Goal: Task Accomplishment & Management: Manage account settings

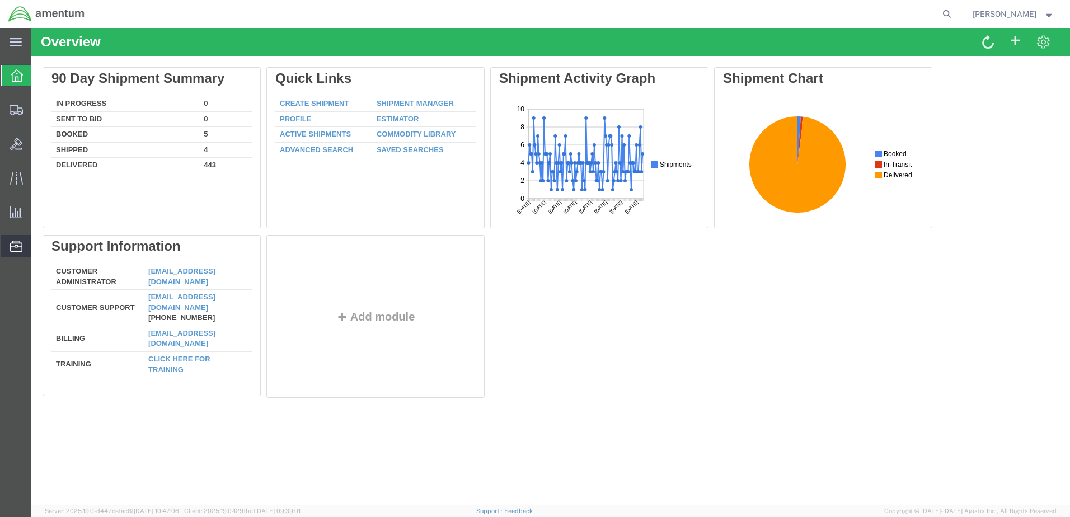
click at [0, 0] on span "Address Book" at bounding box center [0, 0] width 0 height 0
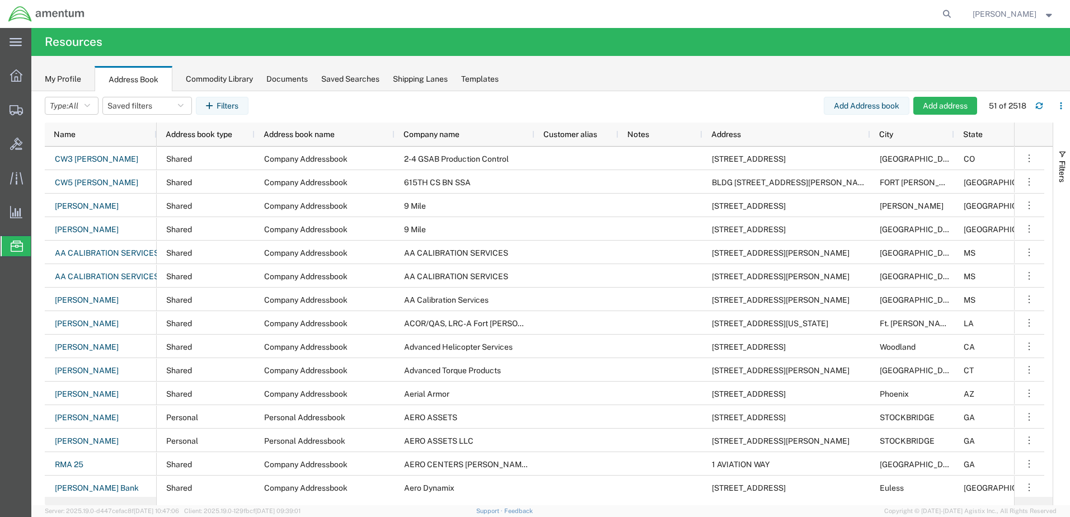
click at [357, 86] on div "My Profile Address Book Commodity Library Documents Saved Searches Shipping Lan…" at bounding box center [550, 73] width 1039 height 35
click at [350, 80] on div "Saved Searches" at bounding box center [350, 79] width 58 height 12
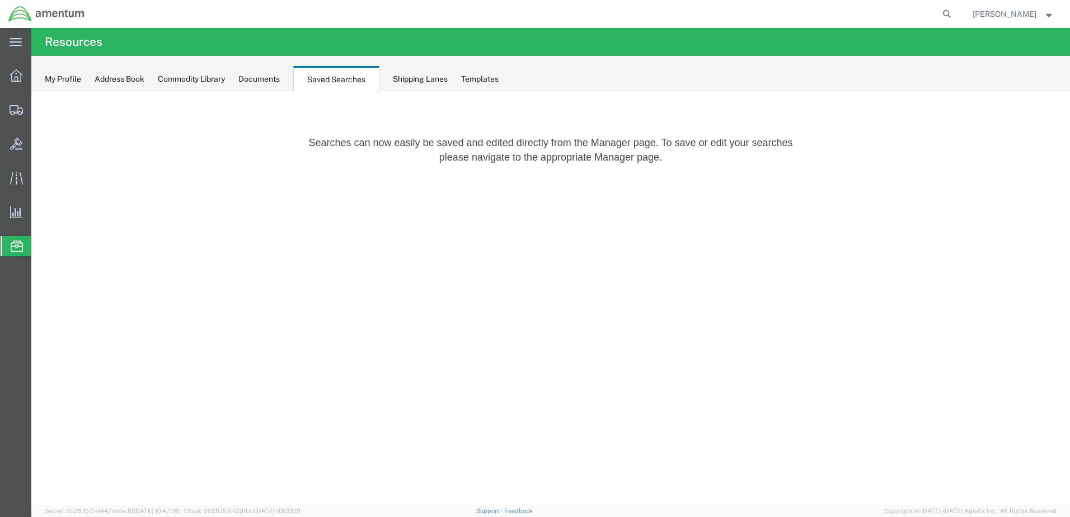
click at [400, 77] on div "Shipping Lanes" at bounding box center [420, 79] width 55 height 12
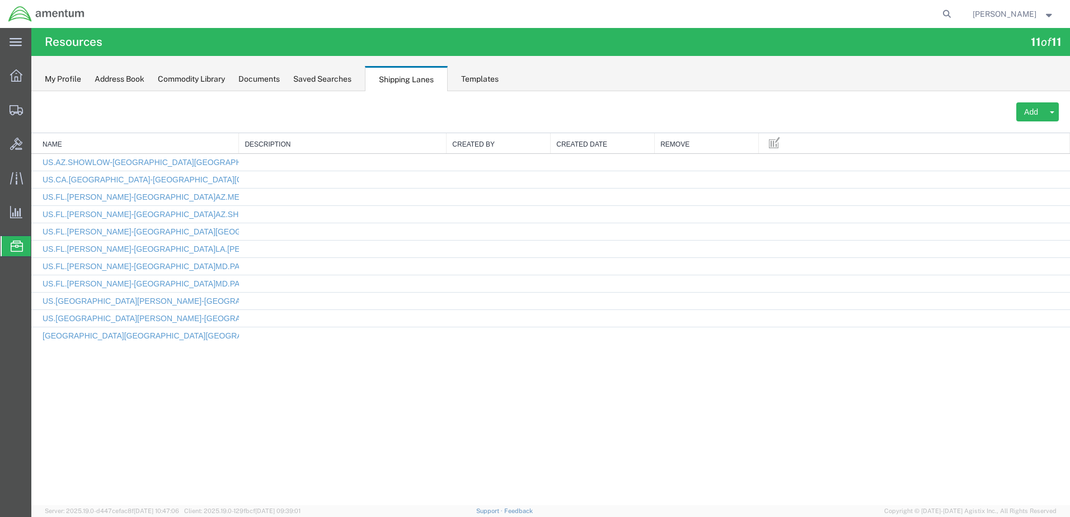
click at [66, 83] on div "My Profile" at bounding box center [63, 79] width 36 height 12
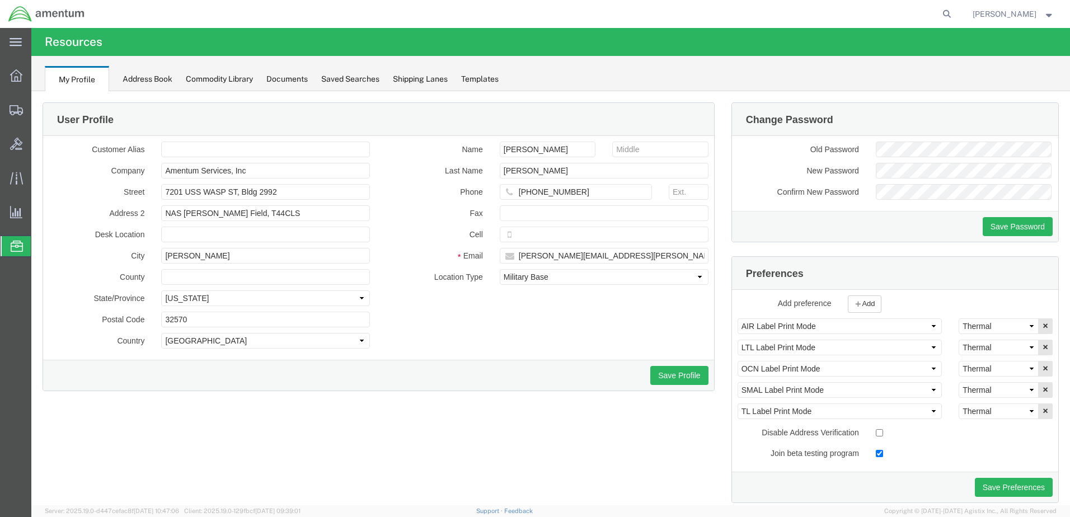
click at [141, 78] on div "Address Book" at bounding box center [148, 79] width 50 height 12
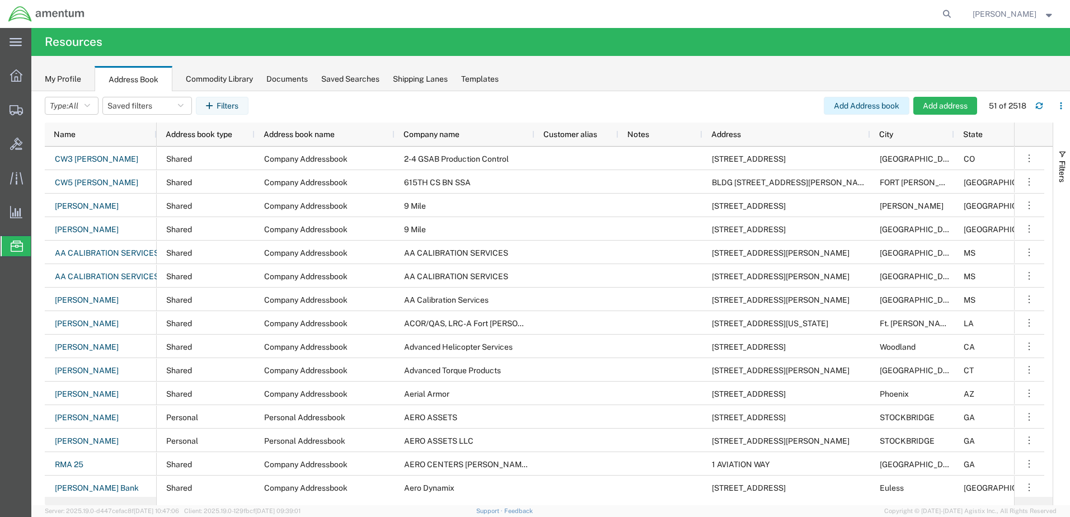
click at [881, 101] on button "Add Address book" at bounding box center [867, 106] width 86 height 18
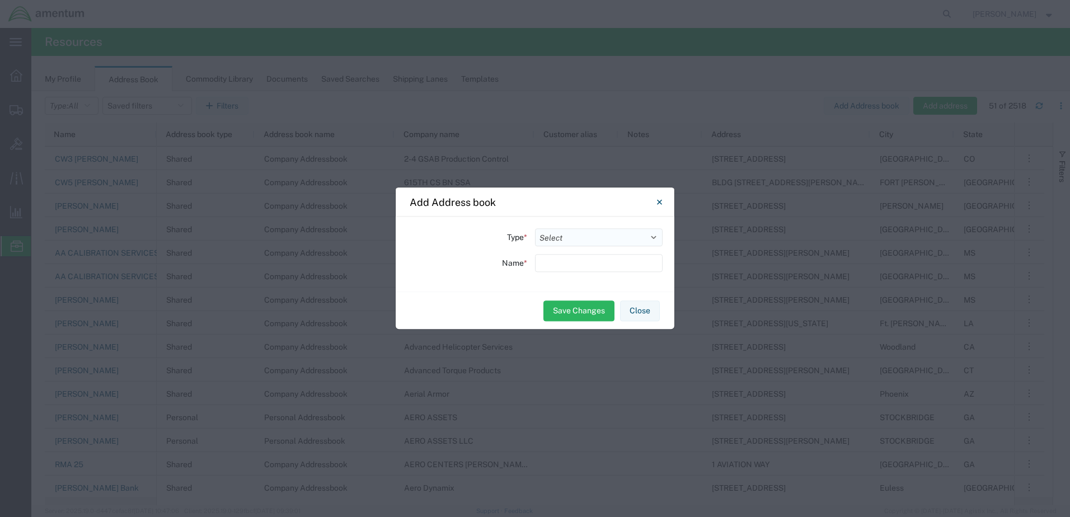
click at [630, 240] on select "Select Location Company Personal Other Shared" at bounding box center [599, 237] width 128 height 18
select select "COMPANY"
click at [535, 228] on select "Select Location Company Personal Other Shared" at bounding box center [599, 237] width 128 height 18
click at [576, 270] on input "text" at bounding box center [599, 263] width 128 height 18
type input "[PERSON_NAME]"
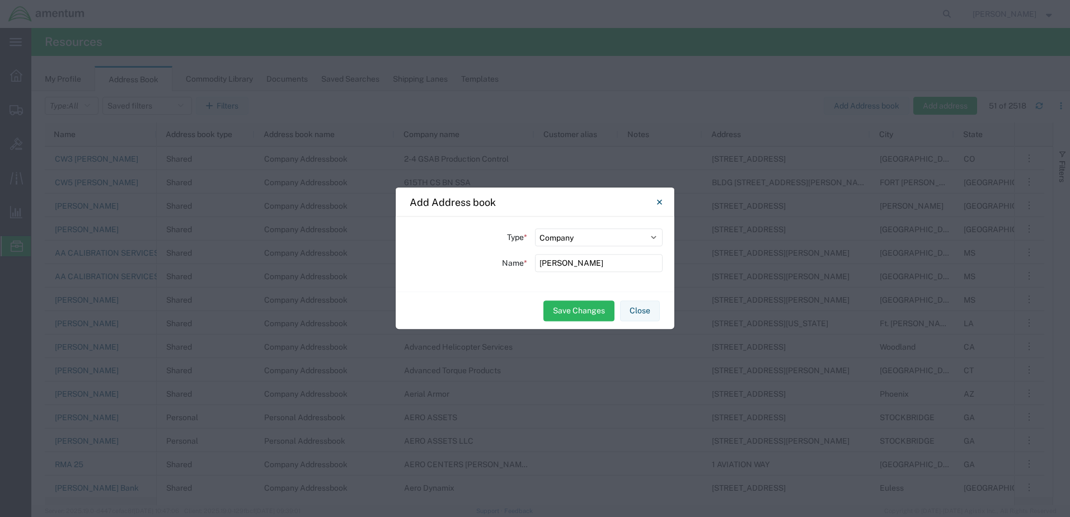
click at [665, 272] on div "Type * Select Location Company Personal Other Shared Name * [PERSON_NAME]" at bounding box center [535, 254] width 279 height 75
click at [633, 256] on input "[PERSON_NAME]" at bounding box center [599, 263] width 128 height 18
click at [634, 305] on button "Close" at bounding box center [640, 311] width 40 height 21
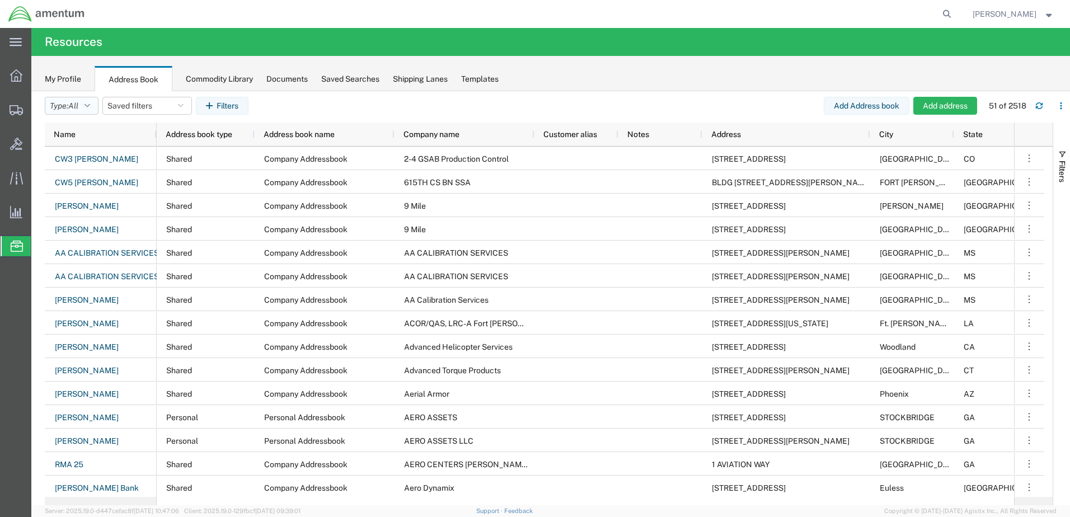
click at [92, 101] on button "Type: All" at bounding box center [72, 106] width 54 height 18
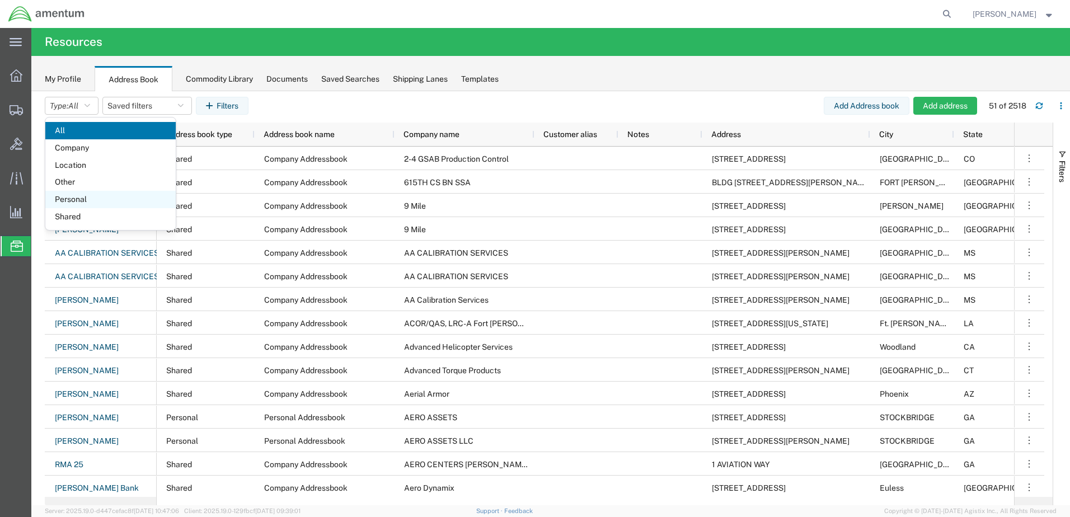
click at [88, 200] on span "Personal" at bounding box center [110, 199] width 130 height 17
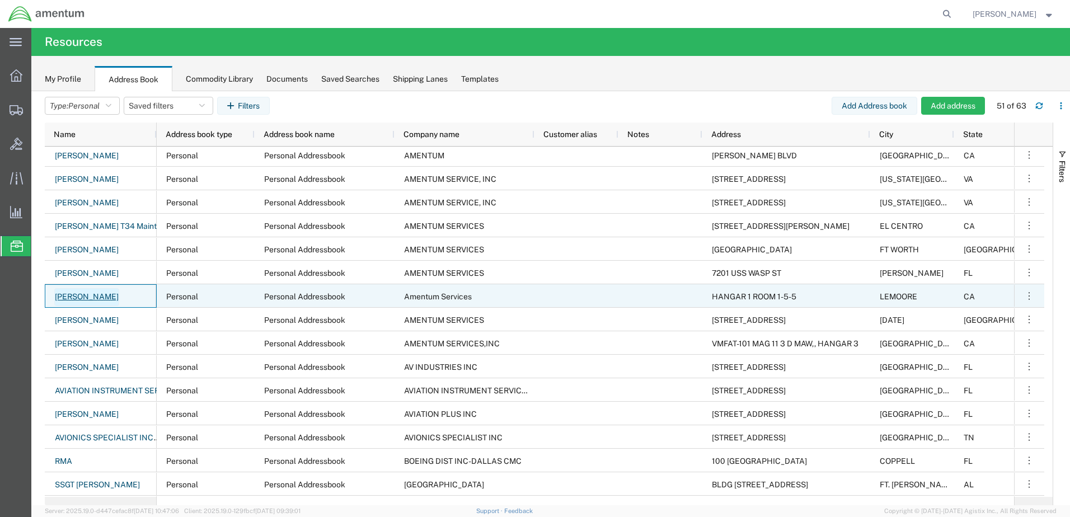
click at [86, 294] on link "[PERSON_NAME]" at bounding box center [86, 297] width 65 height 18
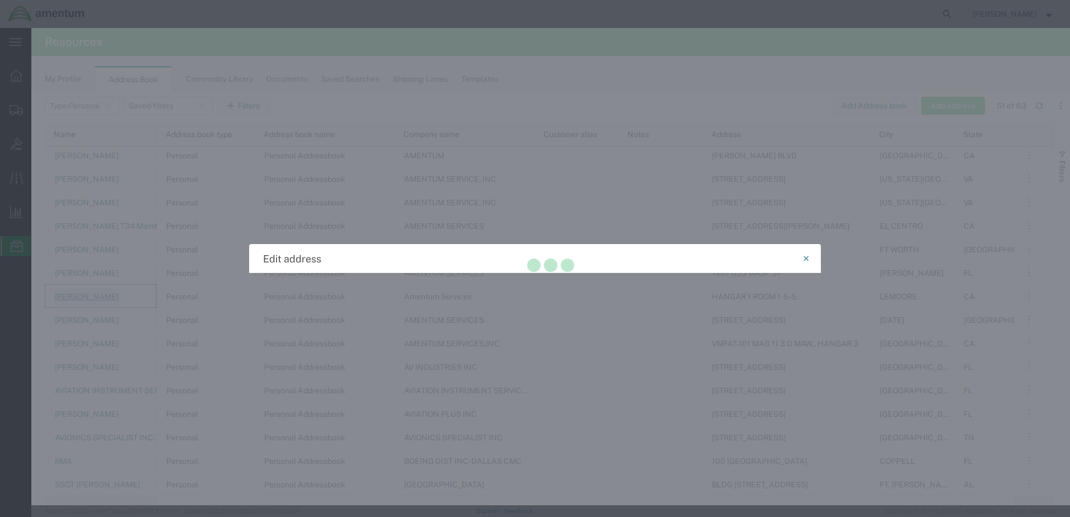
select select "PERSONAL"
select select "CA"
select select "US"
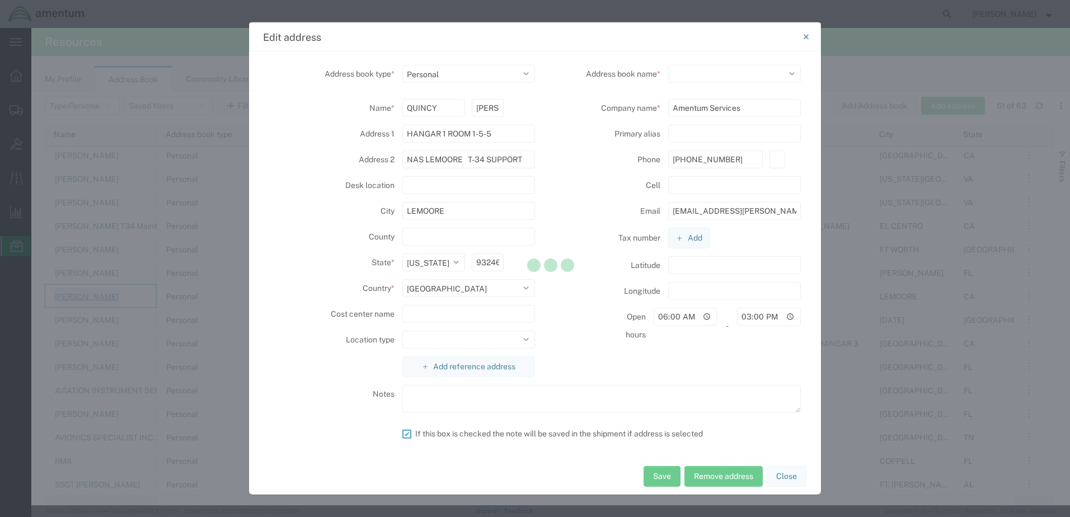
select select
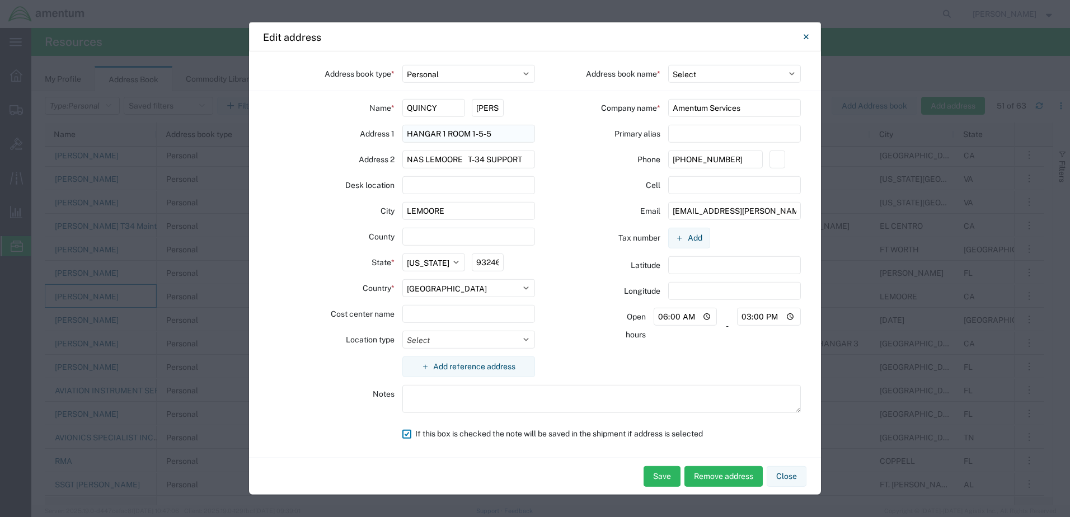
click at [406, 134] on input "HANGAR 1 ROOM 1-5-5" at bounding box center [469, 134] width 133 height 18
type input "[STREET_ADDRESS][PERSON_NAME] HANGAR 1 ROOM 1-5-5"
click at [738, 158] on input "[PHONE_NUMBER]" at bounding box center [715, 160] width 95 height 18
type input "[PHONE_NUMBER]"
click at [527, 340] on select "Select Business No Loading Dock Business (General) Business with Loading Dock C…" at bounding box center [469, 340] width 133 height 18
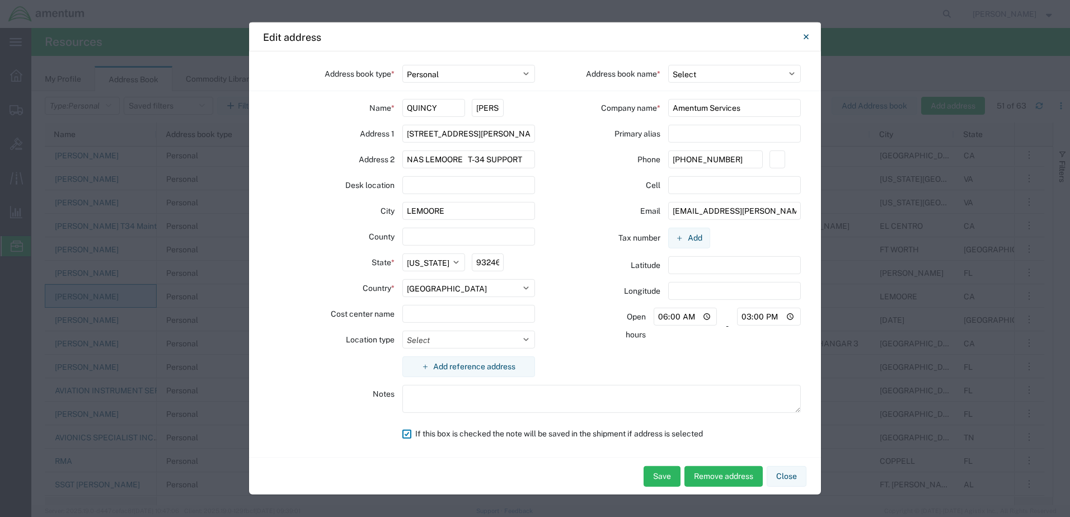
select select "MLTY"
click at [403, 331] on select "Select Business No Loading Dock Business (General) Business with Loading Dock C…" at bounding box center [469, 340] width 133 height 18
click at [657, 472] on button "Save" at bounding box center [662, 476] width 37 height 21
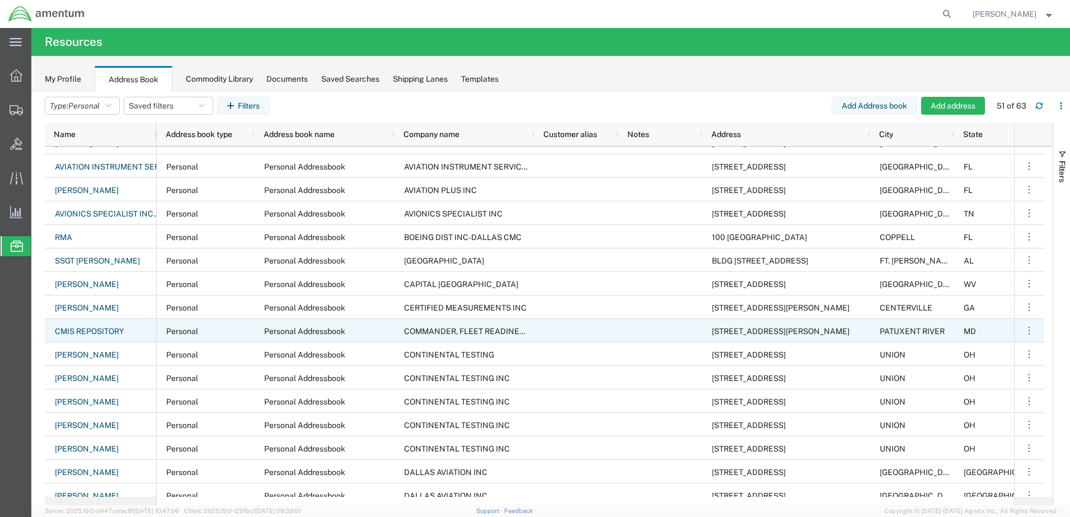
scroll to position [392, 0]
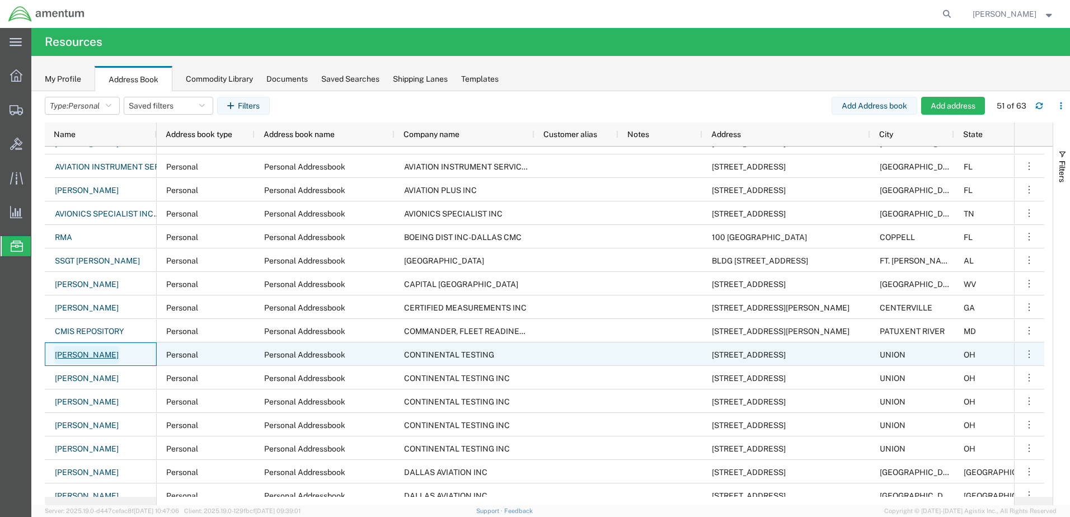
click at [94, 350] on link "[PERSON_NAME]" at bounding box center [86, 356] width 65 height 18
select select "US"
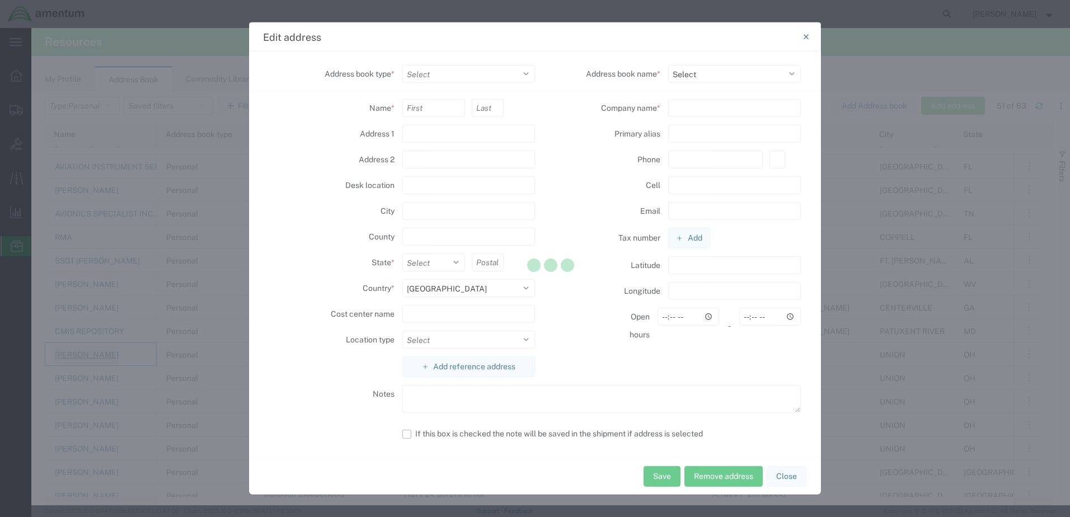
select select "PERSONAL"
type input "[STREET_ADDRESS]"
type input ","
type input "UNION"
select select "OH"
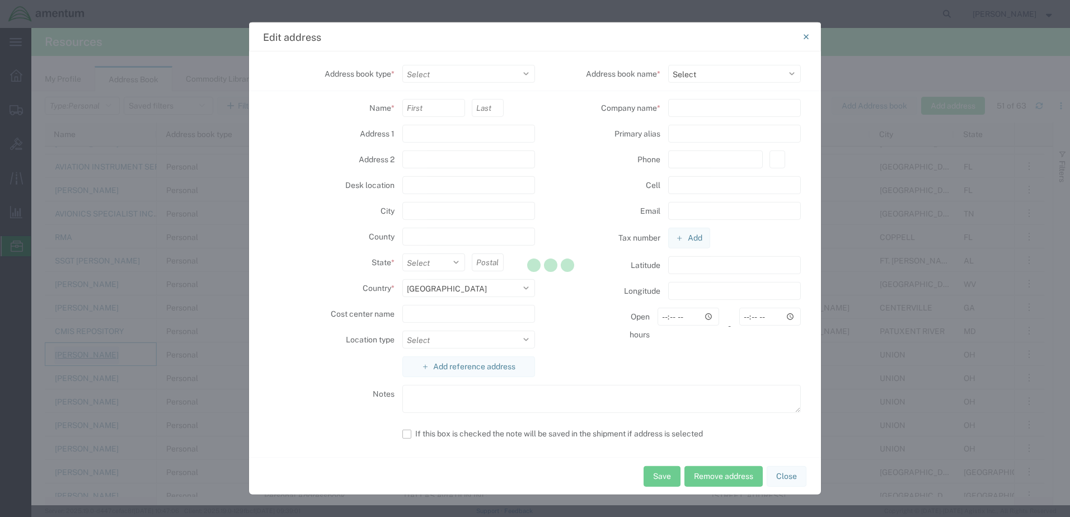
type input "45322"
select select
type input "CONTINENTAL TESTING"
type input "[PHONE_NUMBER]"
select select "29260"
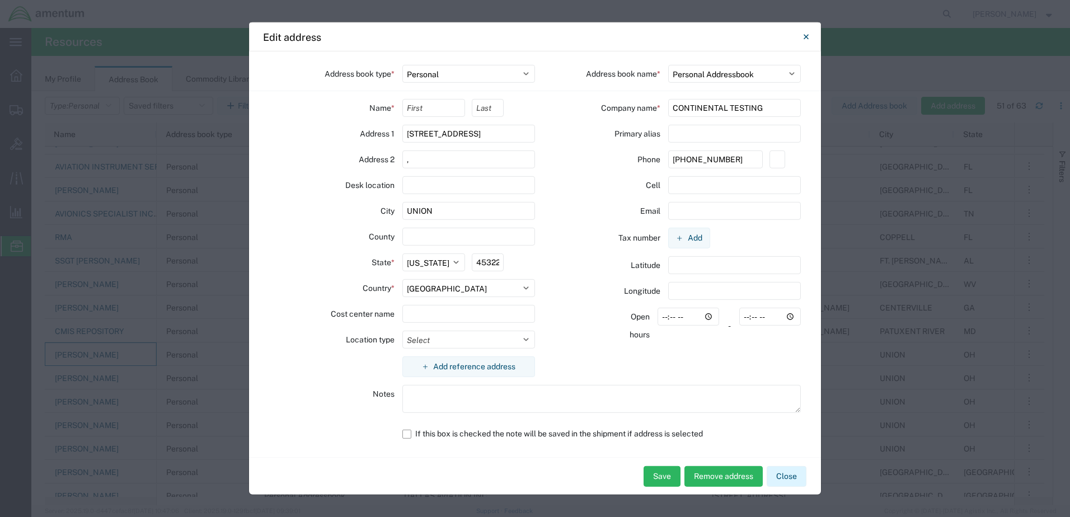
click at [793, 475] on button "Close" at bounding box center [787, 476] width 40 height 21
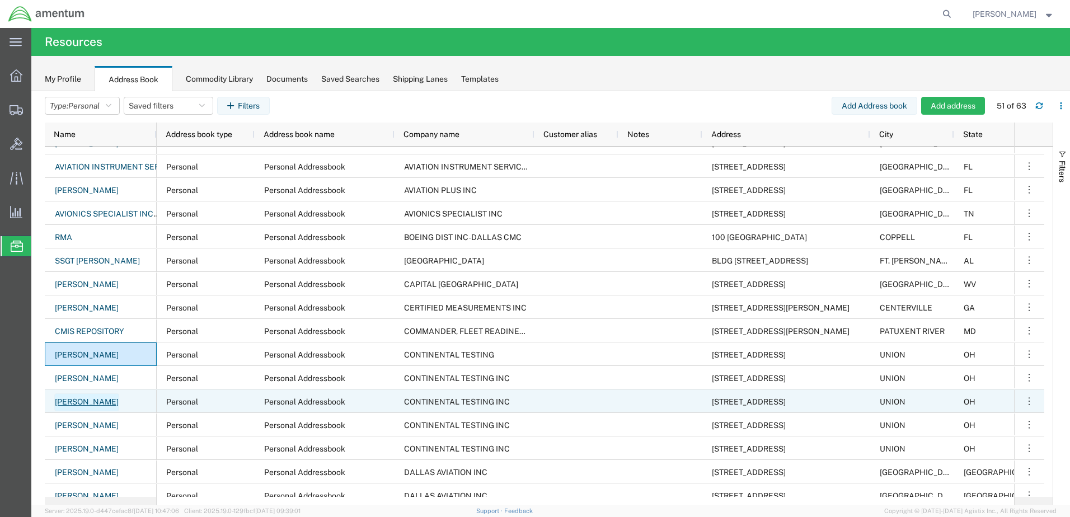
click at [109, 399] on link "[PERSON_NAME]" at bounding box center [86, 403] width 65 height 18
select select "US"
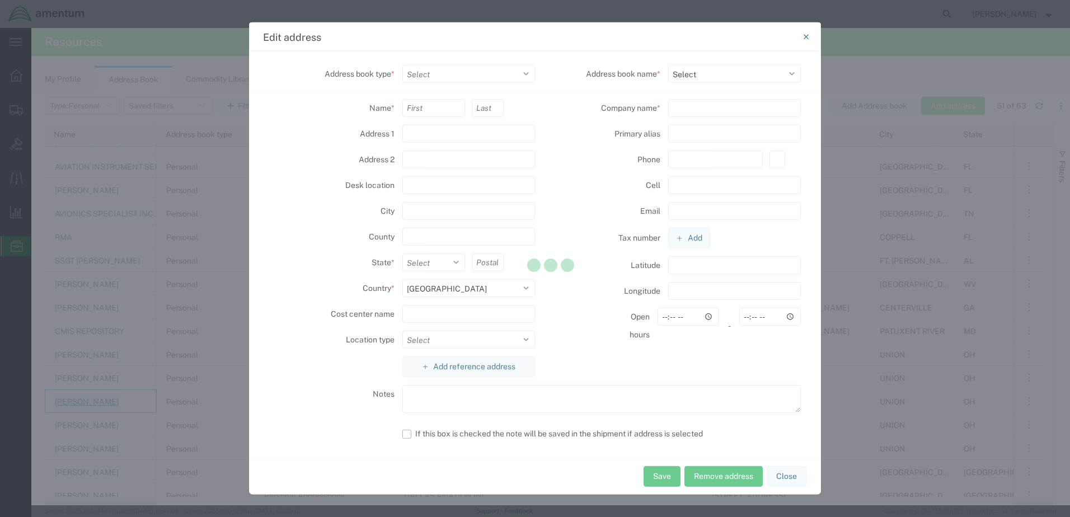
select select "PERSONAL"
type input "[STREET_ADDRESS]"
type input ","
type input "UNION"
select select
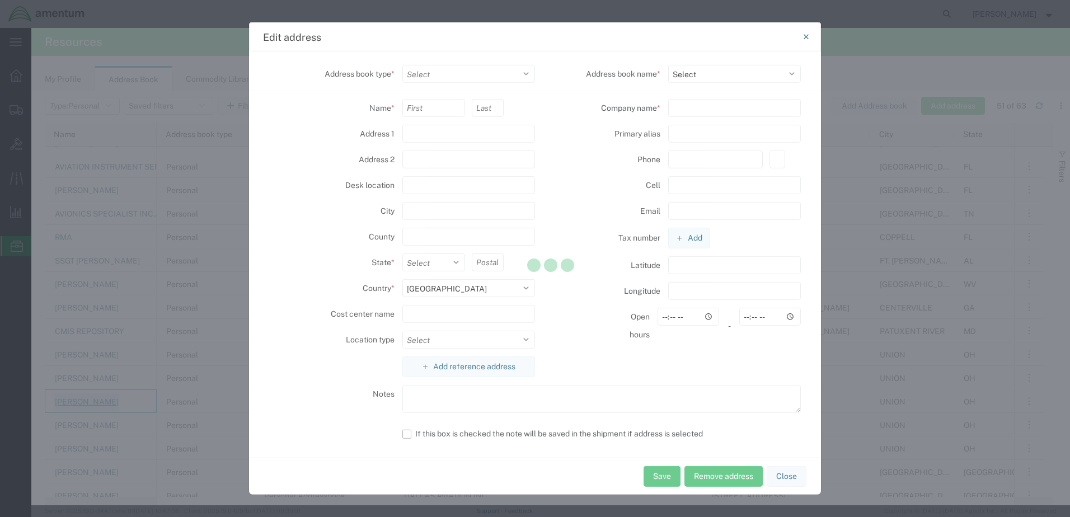
type input "45322"
select select
type input "CONTINENTAL TESTING INC"
type input "8006485091"
select select "29260"
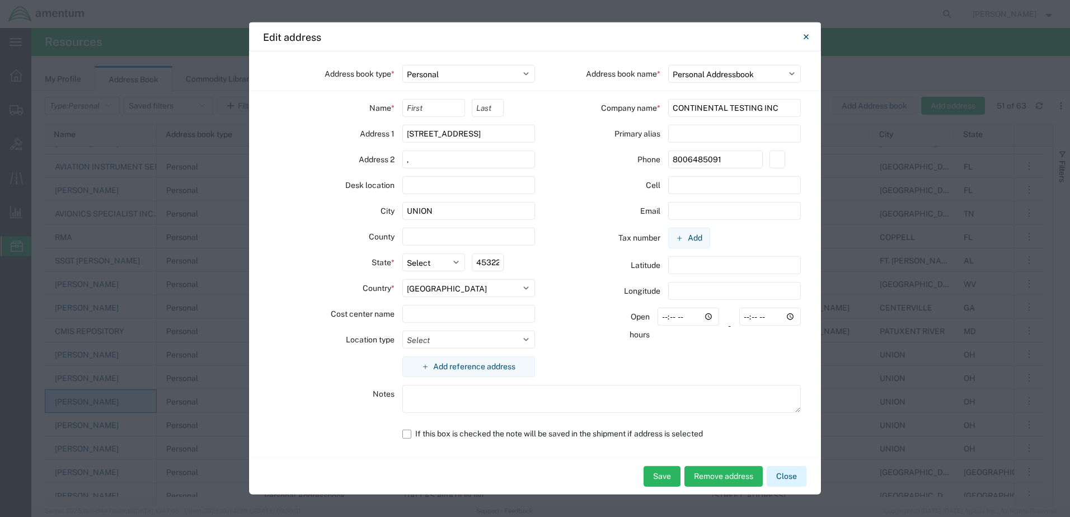
click at [790, 477] on button "Close" at bounding box center [787, 476] width 40 height 21
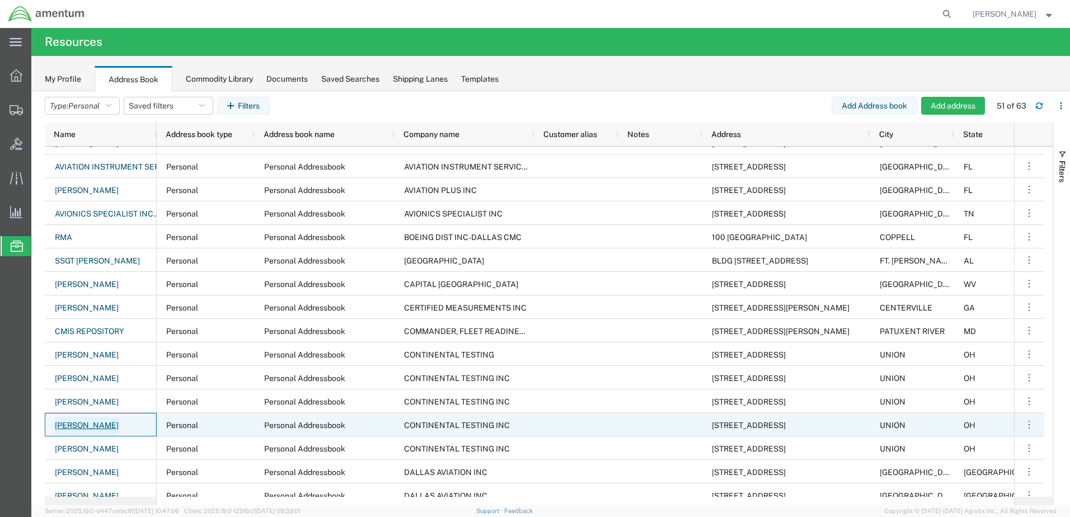
click at [71, 424] on link "[PERSON_NAME]" at bounding box center [86, 426] width 65 height 18
select select "PERSONAL"
select select "29260"
select select "OH"
select select "US"
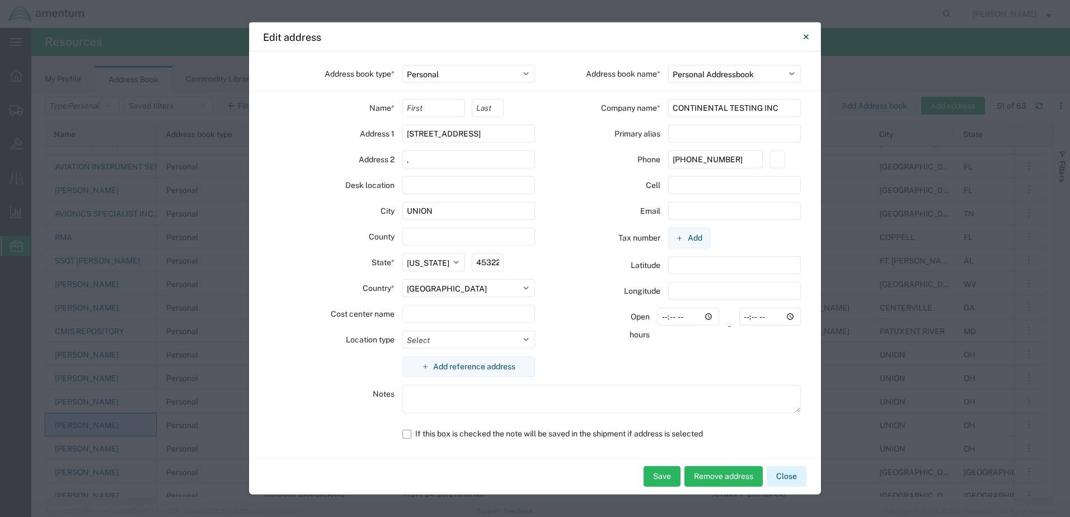
click at [793, 476] on button "Close" at bounding box center [787, 476] width 40 height 21
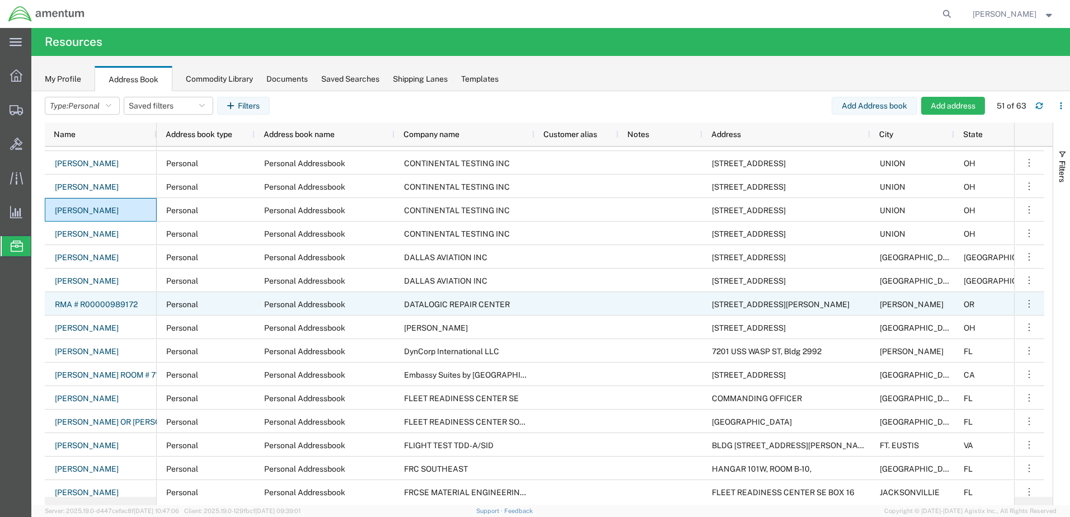
scroll to position [616, 0]
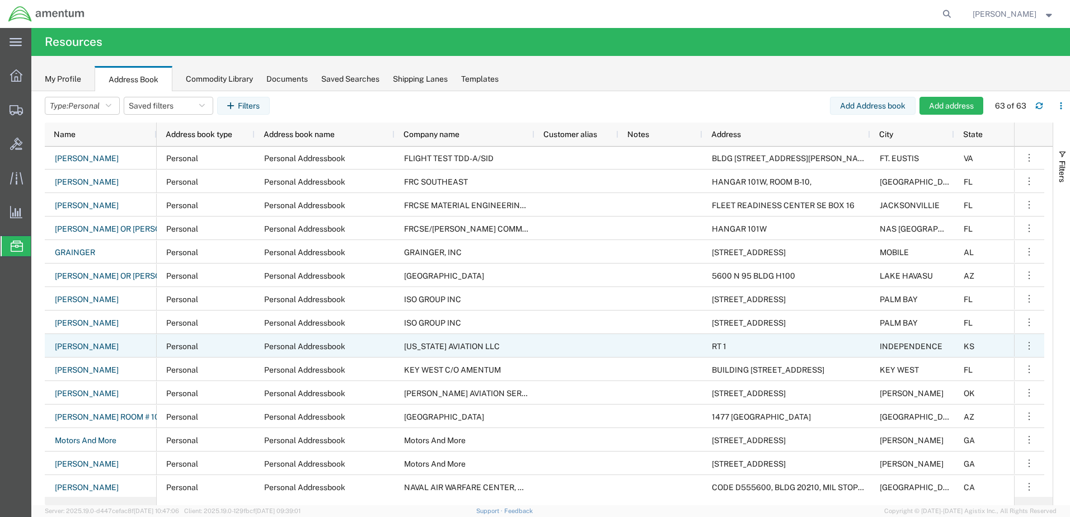
scroll to position [896, 0]
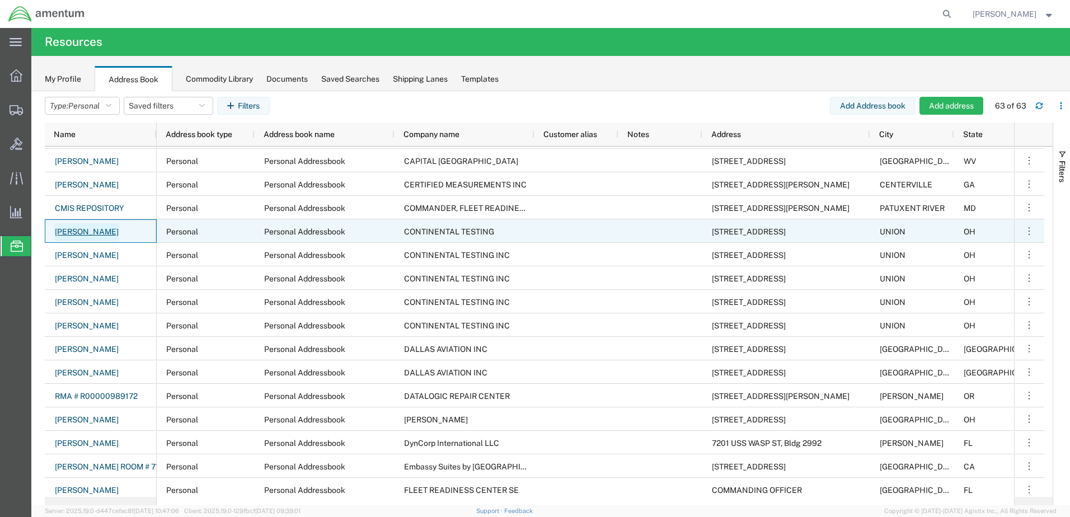
drag, startPoint x: 128, startPoint y: 232, endPoint x: 64, endPoint y: 237, distance: 64.5
click at [64, 237] on div "[PERSON_NAME]" at bounding box center [101, 231] width 112 height 24
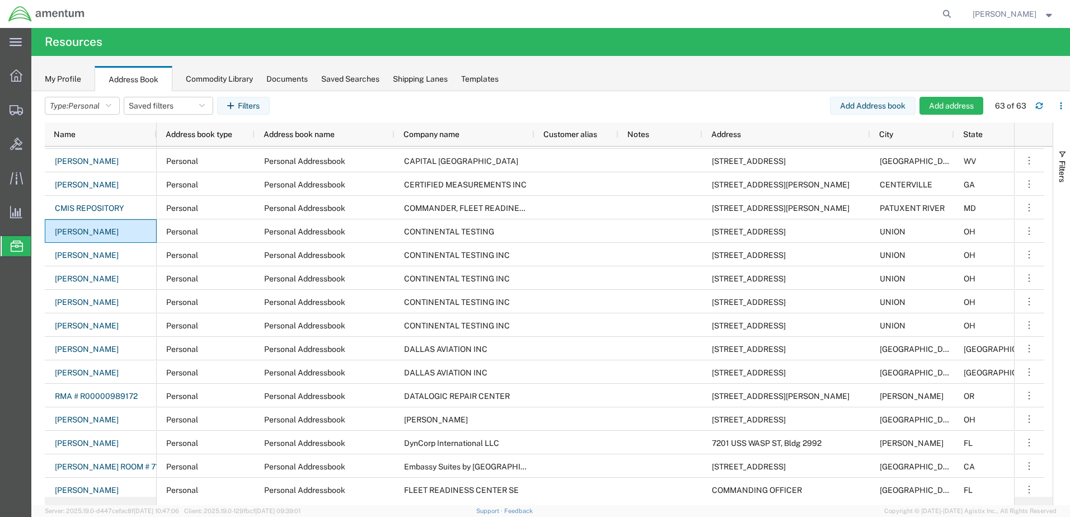
drag, startPoint x: 63, startPoint y: 231, endPoint x: 16, endPoint y: 299, distance: 82.9
click at [16, 299] on div "main_menu Created with Sketch. Collapse Menu Overview Shipments Shipment Manage…" at bounding box center [15, 272] width 31 height 489
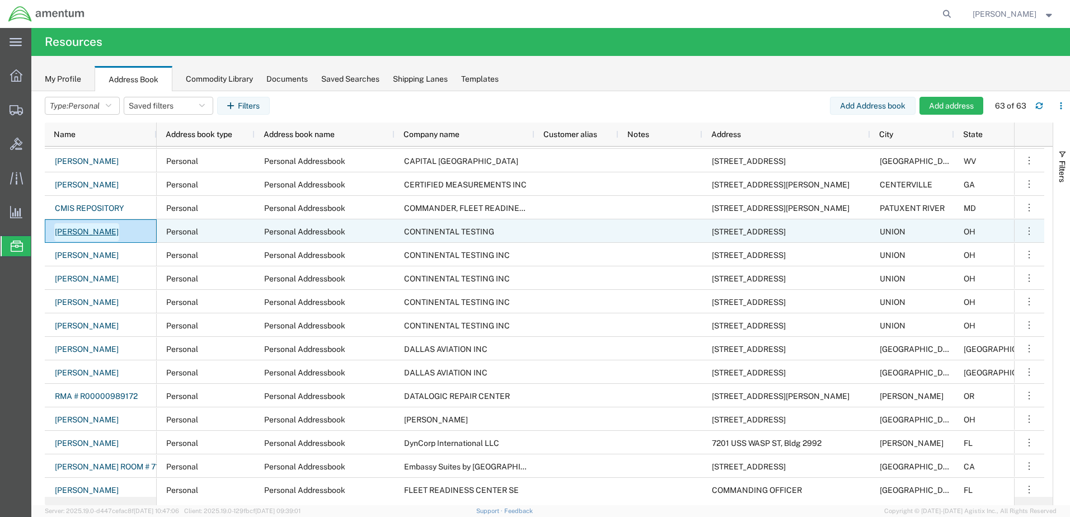
click at [97, 236] on link "[PERSON_NAME]" at bounding box center [86, 232] width 65 height 18
select select "US"
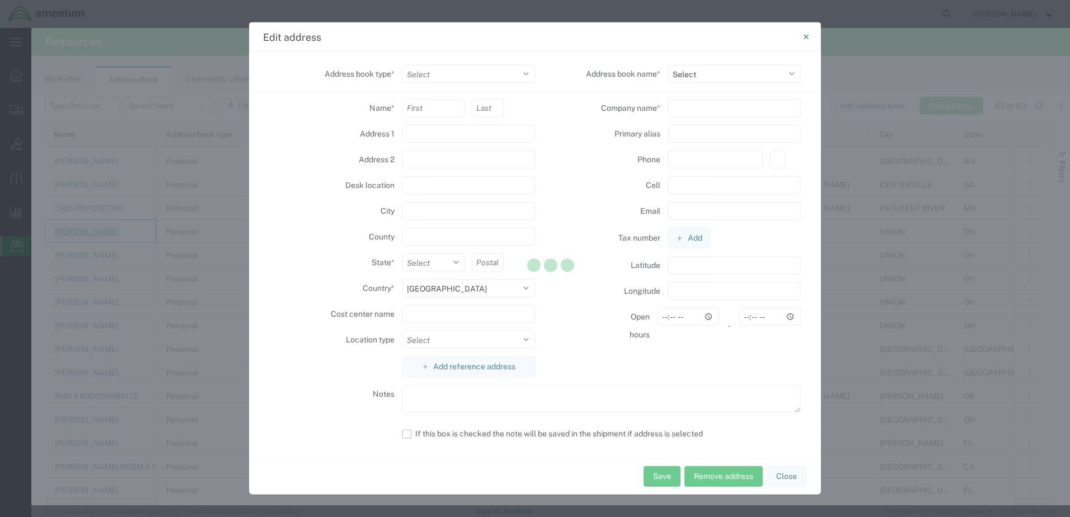
select select "PERSONAL"
type input "[STREET_ADDRESS]"
type input ","
type input "UNION"
select select
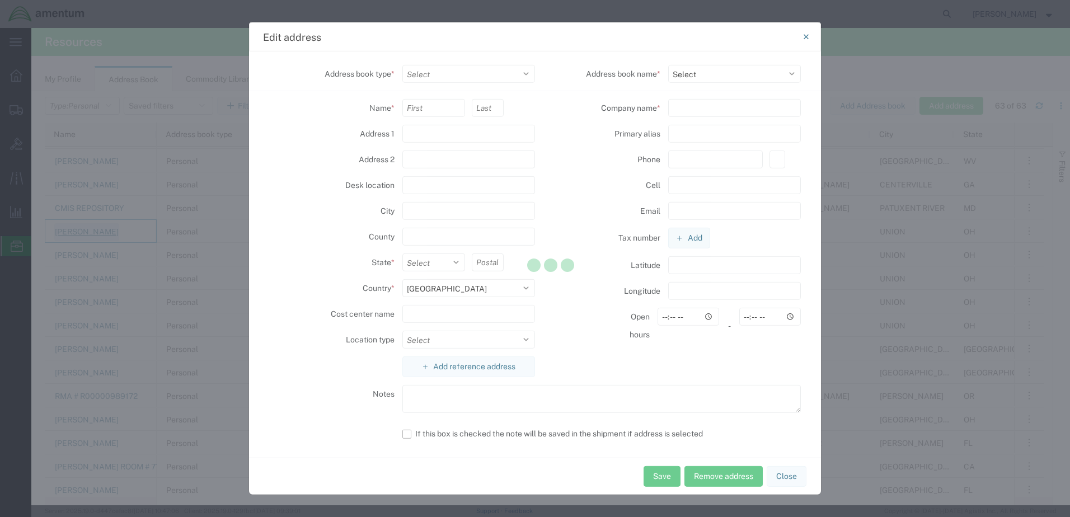
type input "45322"
select select
type input "CONTINENTAL TESTING"
type input "[PHONE_NUMBER]"
select select "29260"
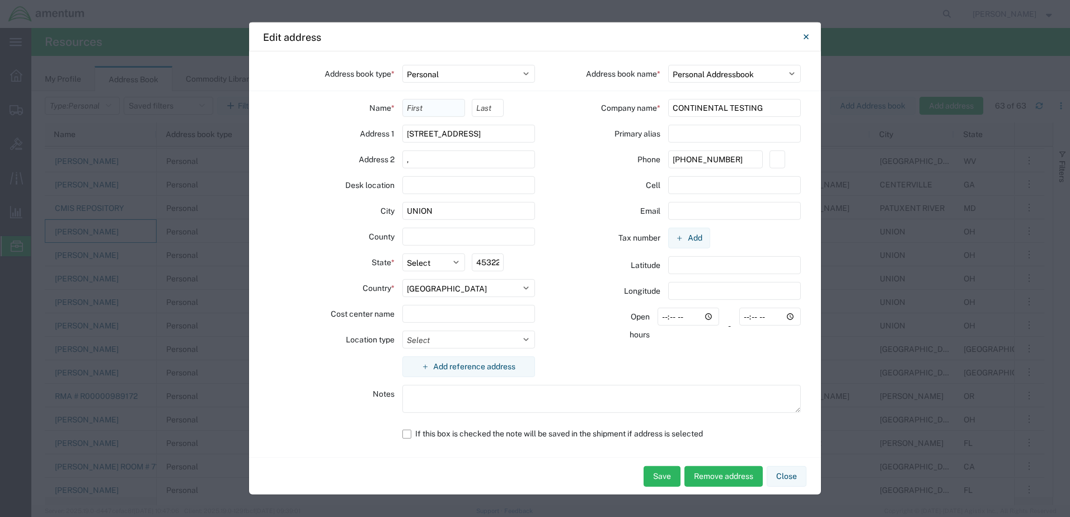
click at [428, 105] on input "text" at bounding box center [434, 108] width 63 height 18
type input "[PERSON_NAME]"
click at [483, 341] on select "Select Business No Loading Dock Business (General) Business with Loading Dock C…" at bounding box center [469, 340] width 133 height 18
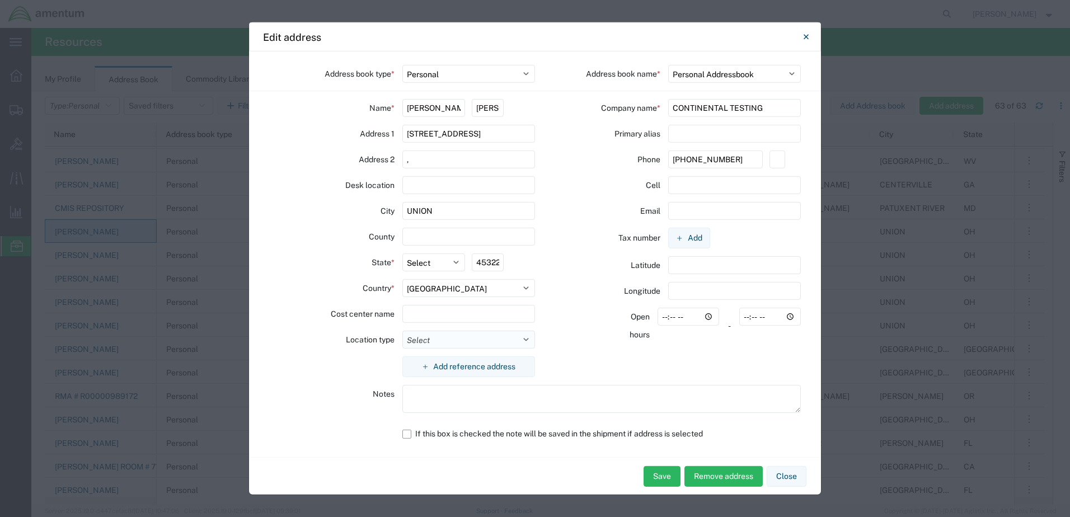
click at [483, 341] on select "Select Business No Loading Dock Business (General) Business with Loading Dock C…" at bounding box center [469, 340] width 133 height 18
click at [654, 471] on button "Save" at bounding box center [662, 476] width 37 height 21
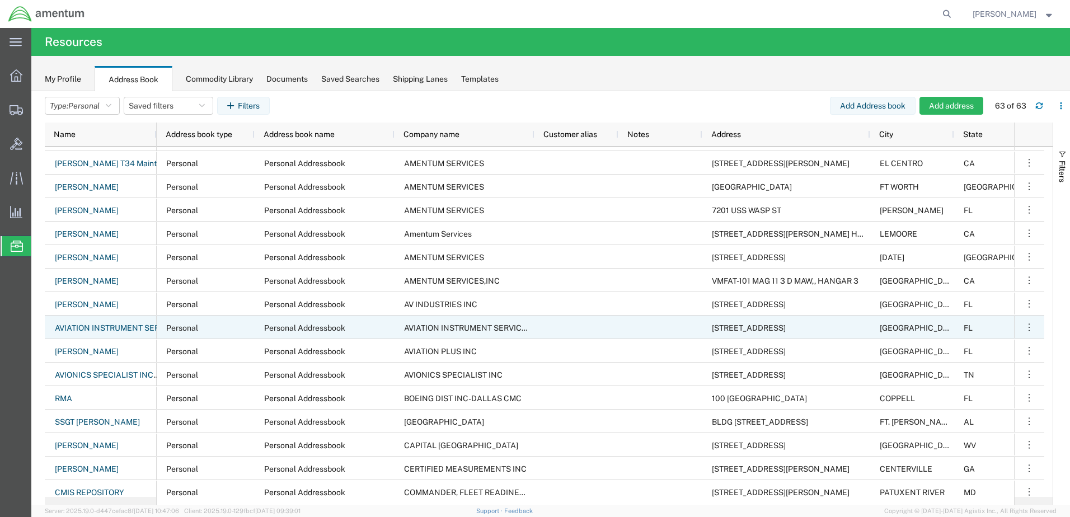
scroll to position [392, 0]
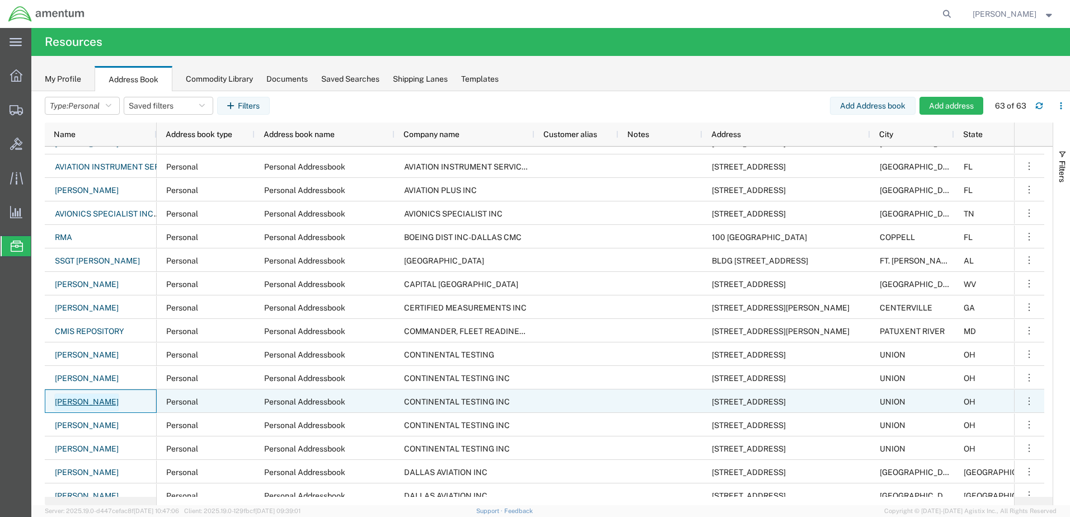
click at [101, 402] on link "[PERSON_NAME]" at bounding box center [86, 403] width 65 height 18
select select "PERSONAL"
select select "29260"
select select "OH"
select select "US"
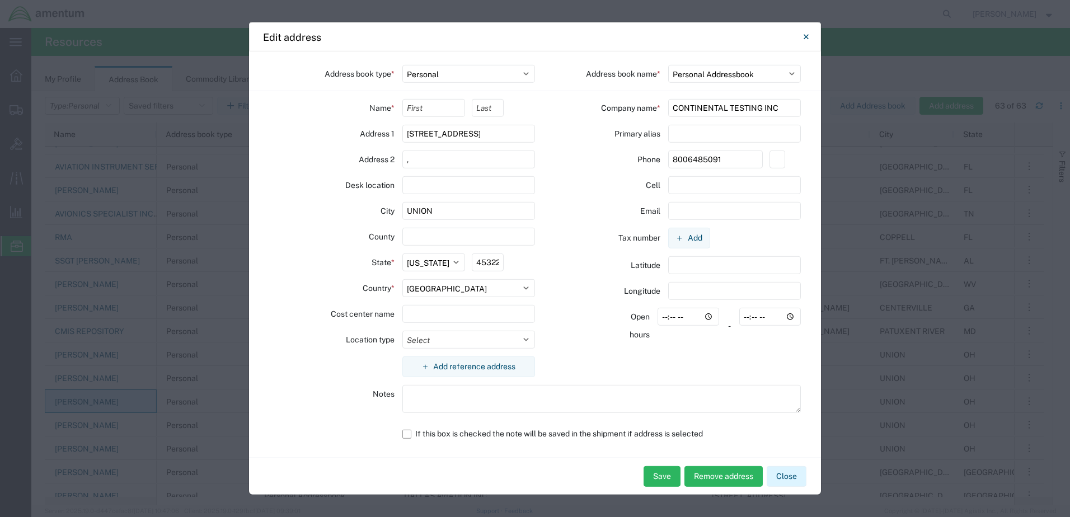
click at [783, 484] on button "Close" at bounding box center [787, 476] width 40 height 21
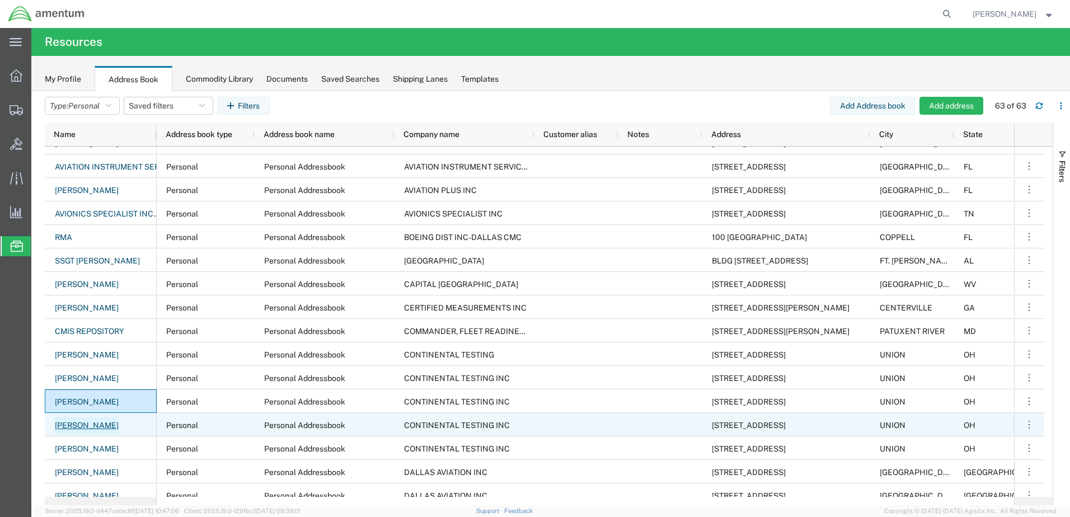
click at [58, 427] on link "[PERSON_NAME]" at bounding box center [86, 426] width 65 height 18
select select "US"
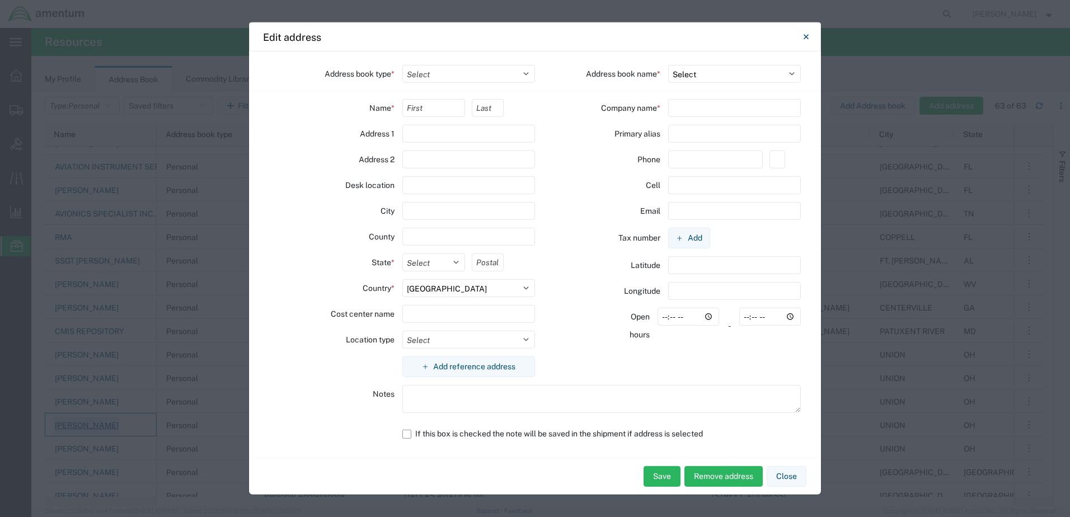
select select "PERSONAL"
type input "[STREET_ADDRESS]"
type input ","
type input "UNION"
type input "45322"
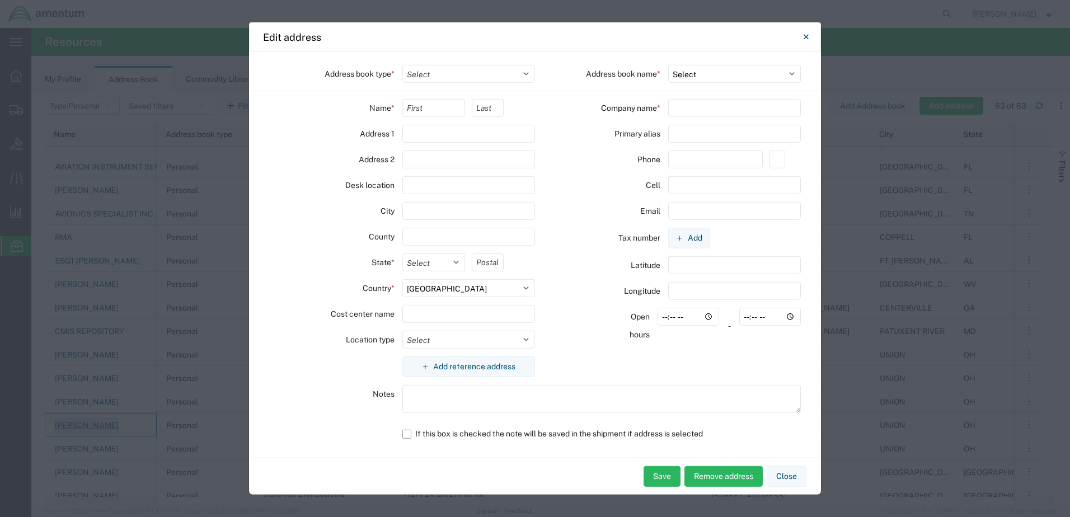
select select
type input "CONTINENTAL TESTING INC"
type input "[PHONE_NUMBER]"
select select "29260"
select select "OH"
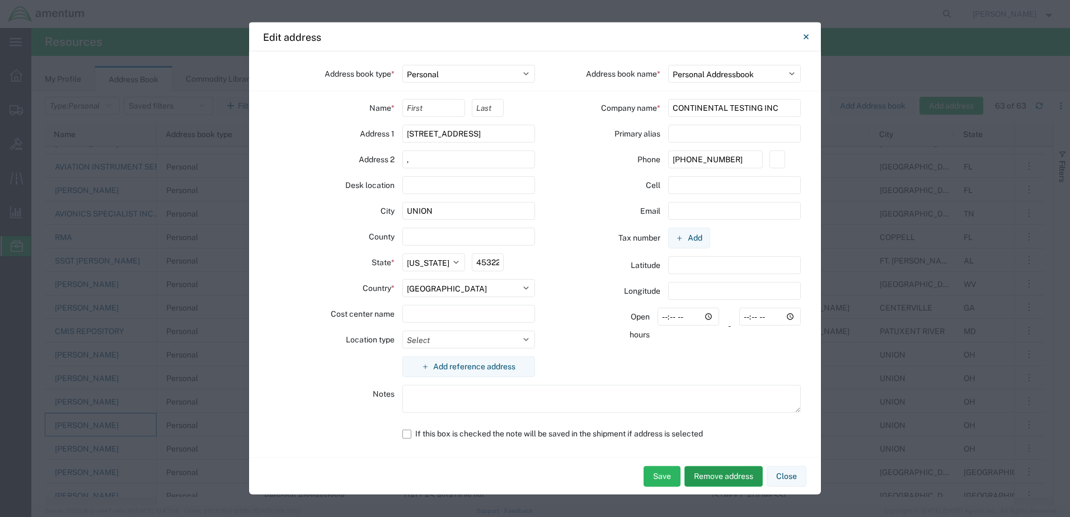
click at [738, 478] on button "Remove address" at bounding box center [724, 476] width 78 height 21
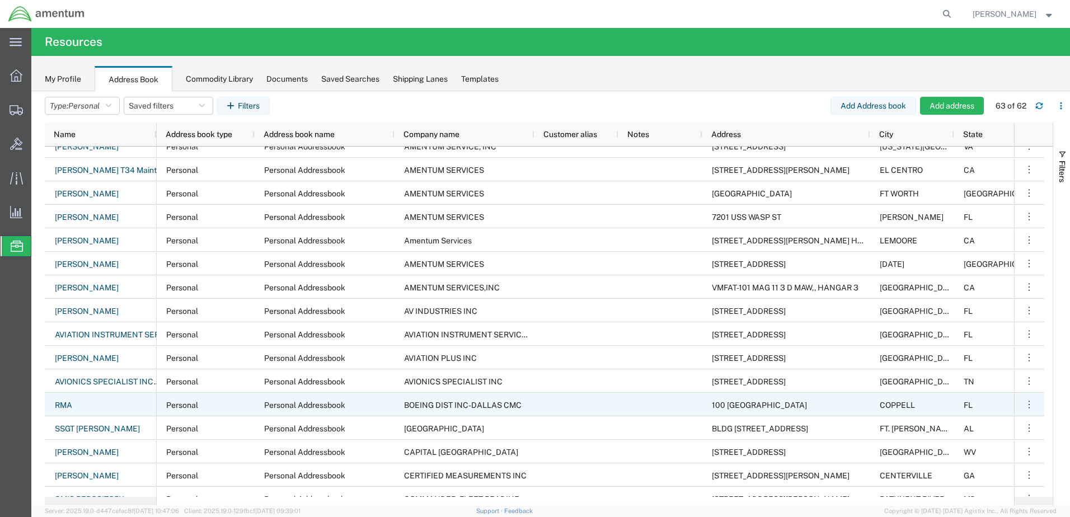
scroll to position [448, 0]
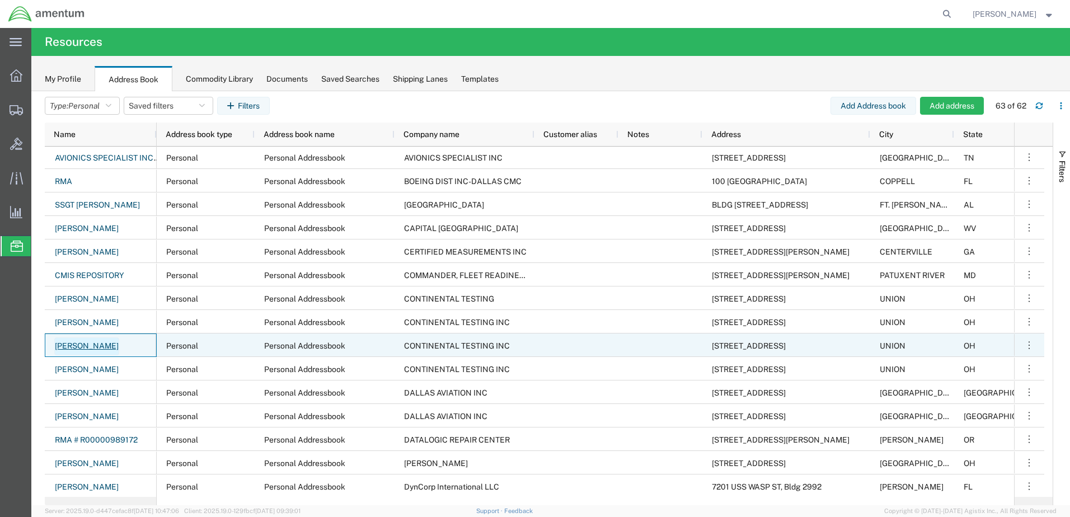
click at [109, 345] on link "[PERSON_NAME]" at bounding box center [86, 347] width 65 height 18
select select "PERSONAL"
select select "29260"
select select "OH"
select select "US"
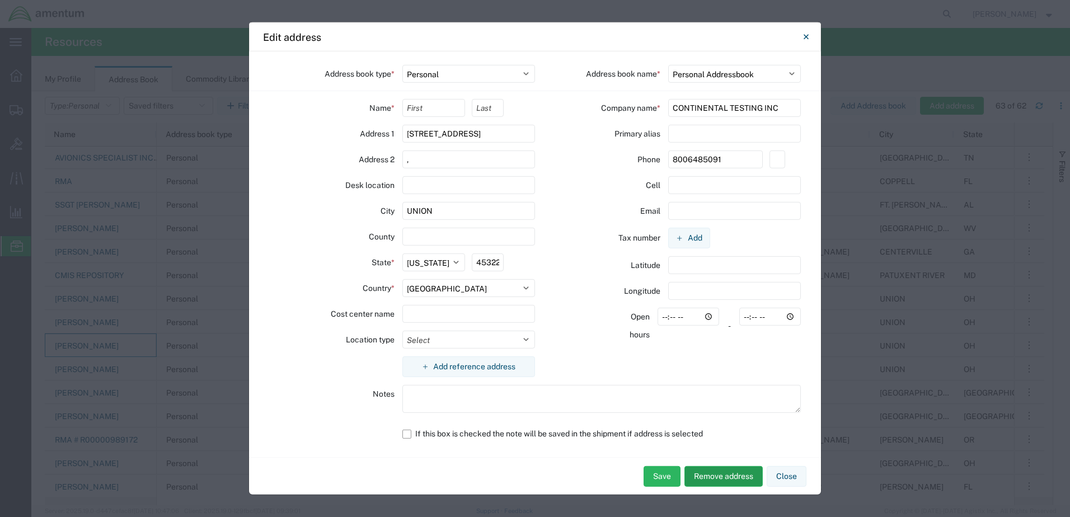
click at [733, 473] on button "Remove address" at bounding box center [724, 476] width 78 height 21
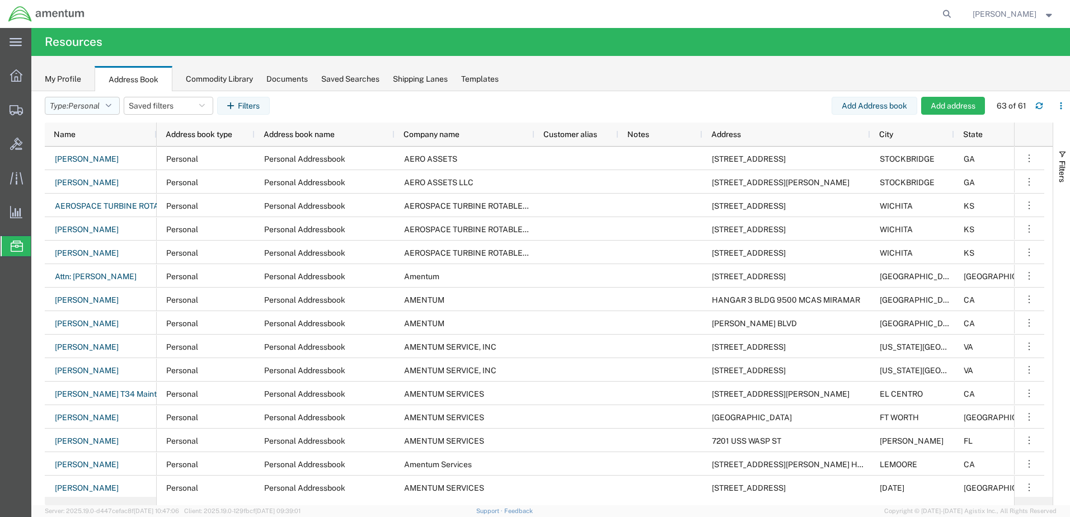
click at [110, 106] on icon "button" at bounding box center [109, 106] width 6 height 8
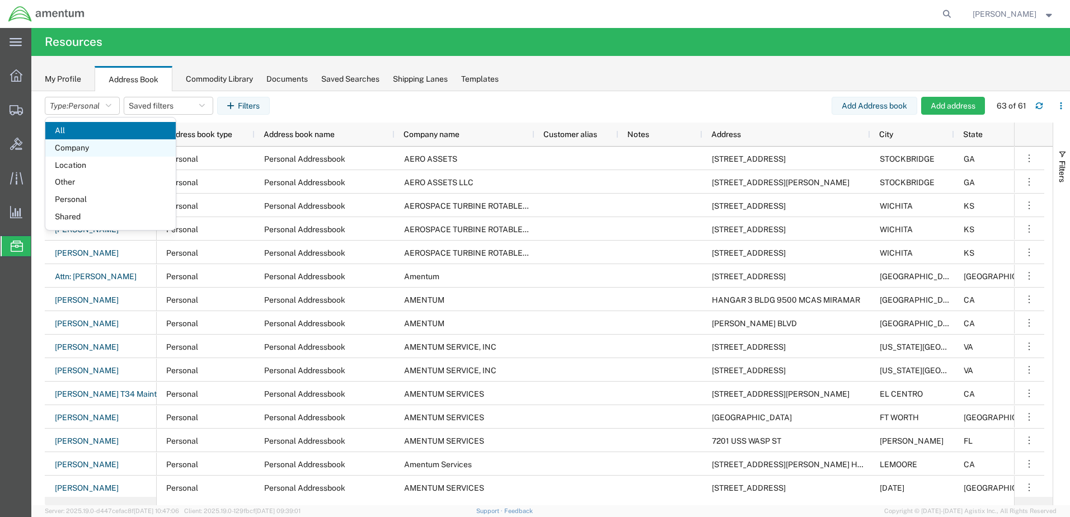
click at [73, 149] on span "Company" at bounding box center [110, 147] width 130 height 17
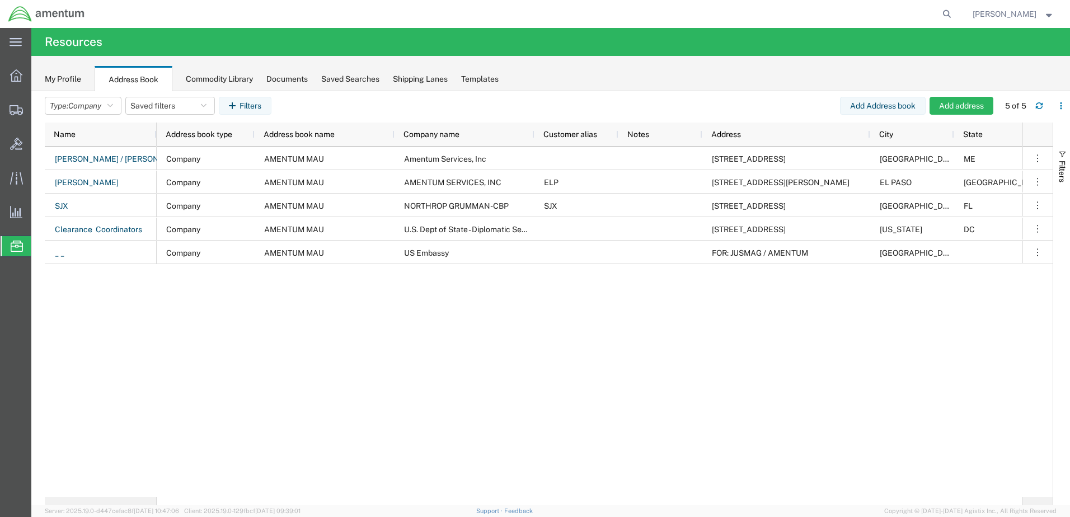
click at [223, 78] on div "Commodity Library" at bounding box center [219, 79] width 67 height 12
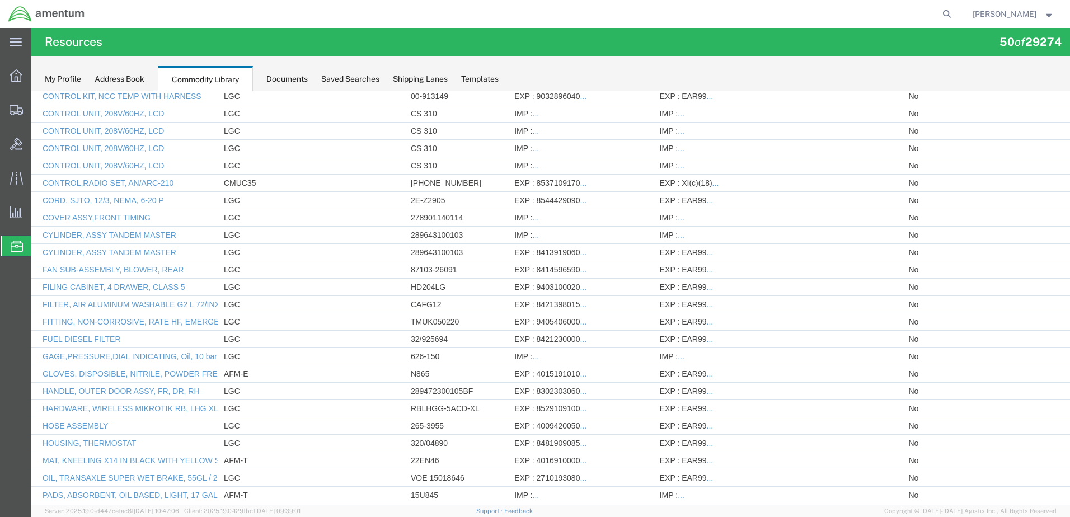
scroll to position [280, 0]
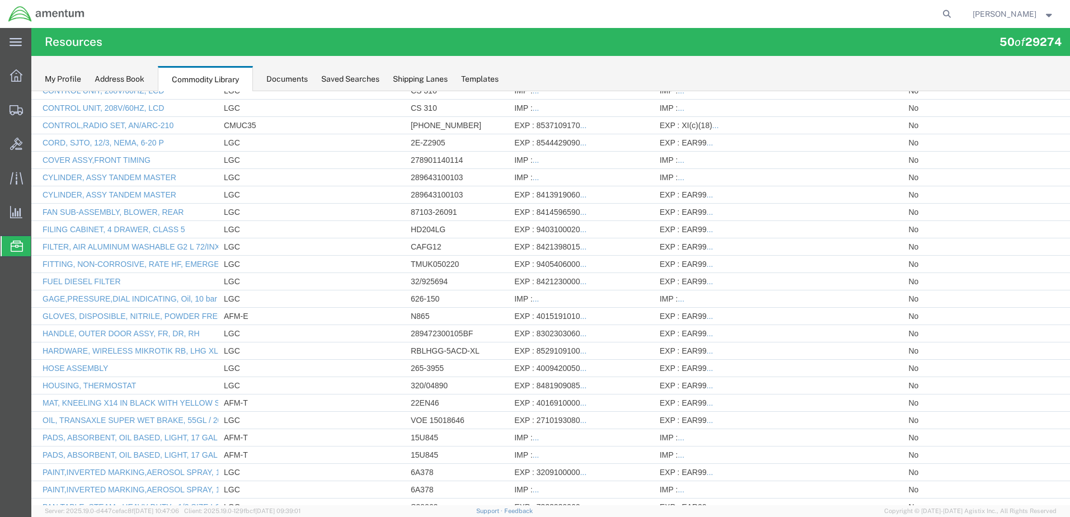
click at [117, 78] on div "Address Book" at bounding box center [120, 79] width 50 height 12
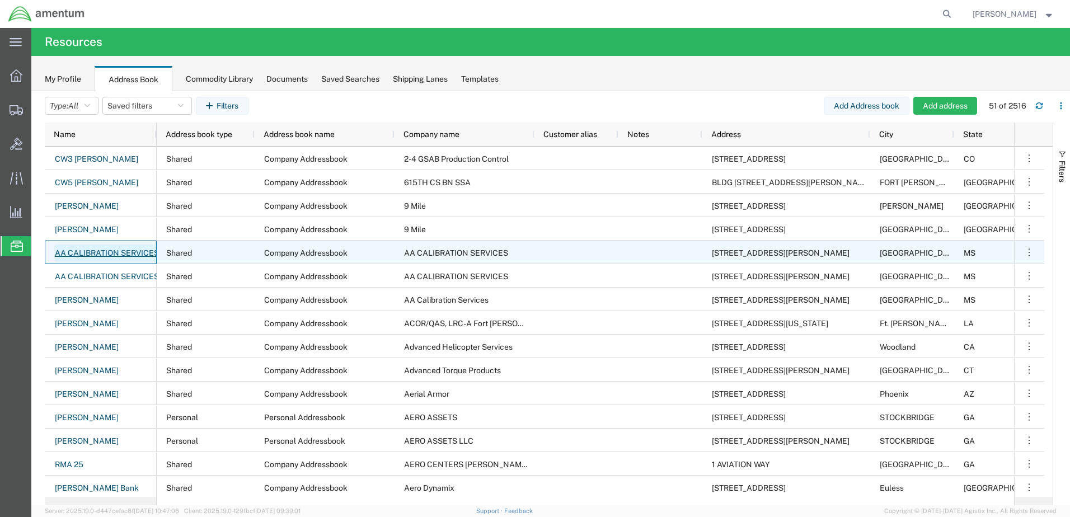
click at [87, 256] on link "AA CALIBRATION SERVICES" at bounding box center [106, 254] width 105 height 18
select select "SHARED"
select select "18586"
select select "MS"
select select "US"
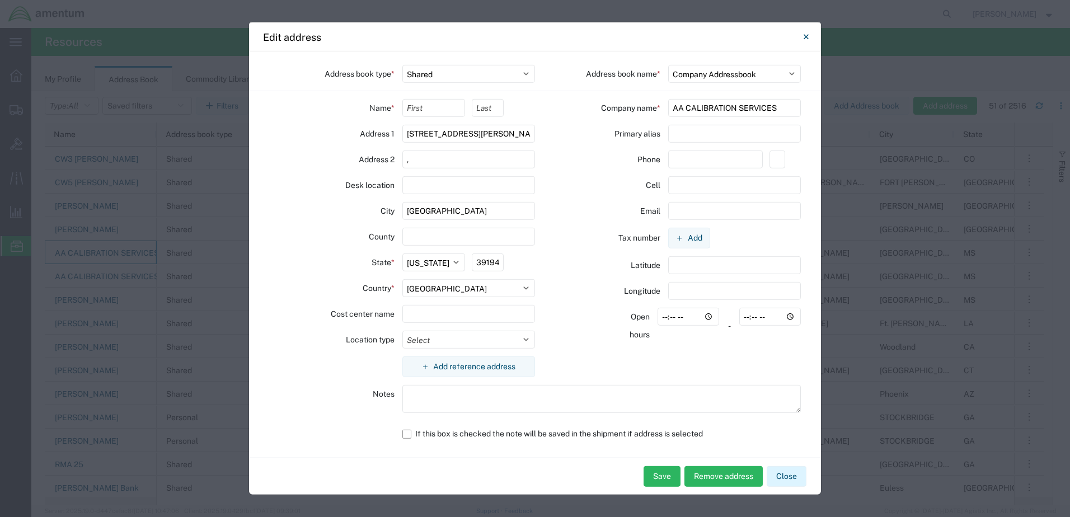
click at [790, 477] on button "Close" at bounding box center [787, 476] width 40 height 21
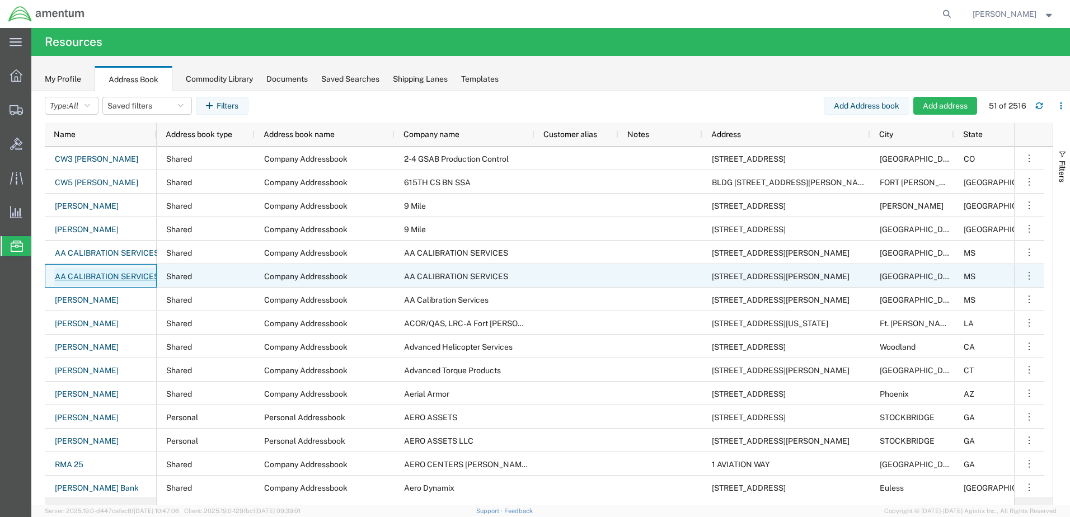
click at [113, 273] on link "AA CALIBRATION SERVICES" at bounding box center [106, 277] width 105 height 18
select select "US"
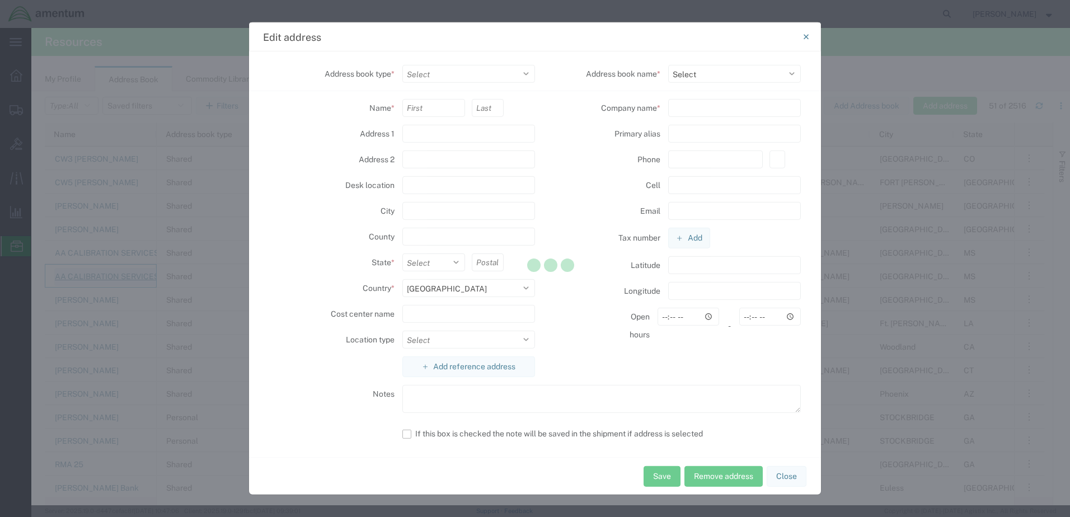
select select "SHARED"
type input "[STREET_ADDRESS][PERSON_NAME]"
type input ","
type input "[GEOGRAPHIC_DATA]"
select select "MS"
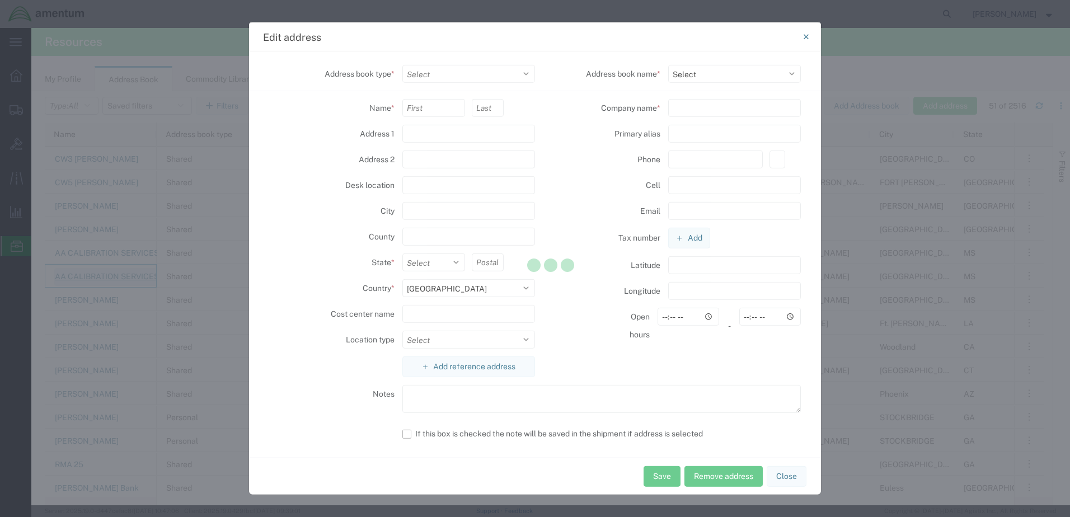
type input "39194"
select select
type input "AA CALIBRATION SERVICES"
select select "18586"
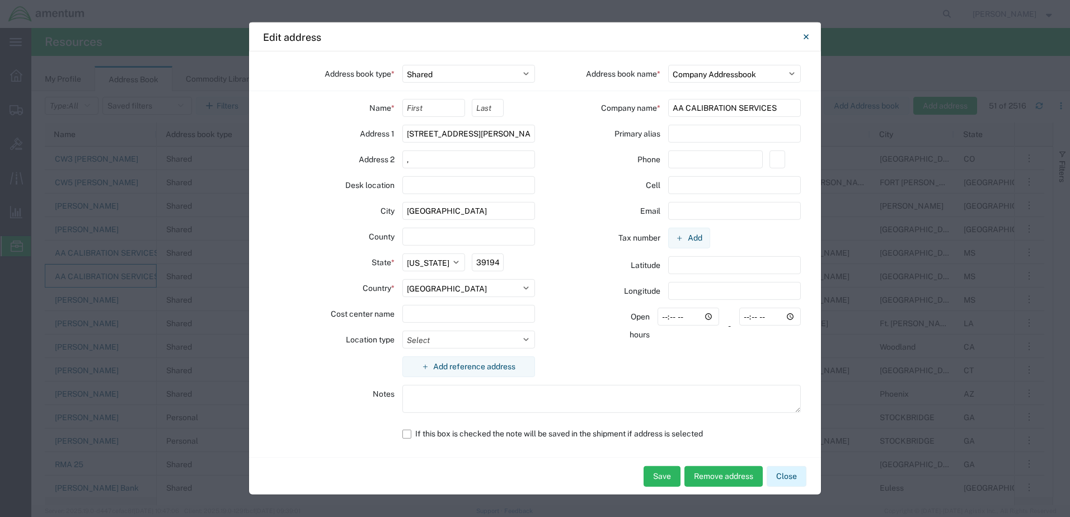
click at [793, 474] on button "Close" at bounding box center [787, 476] width 40 height 21
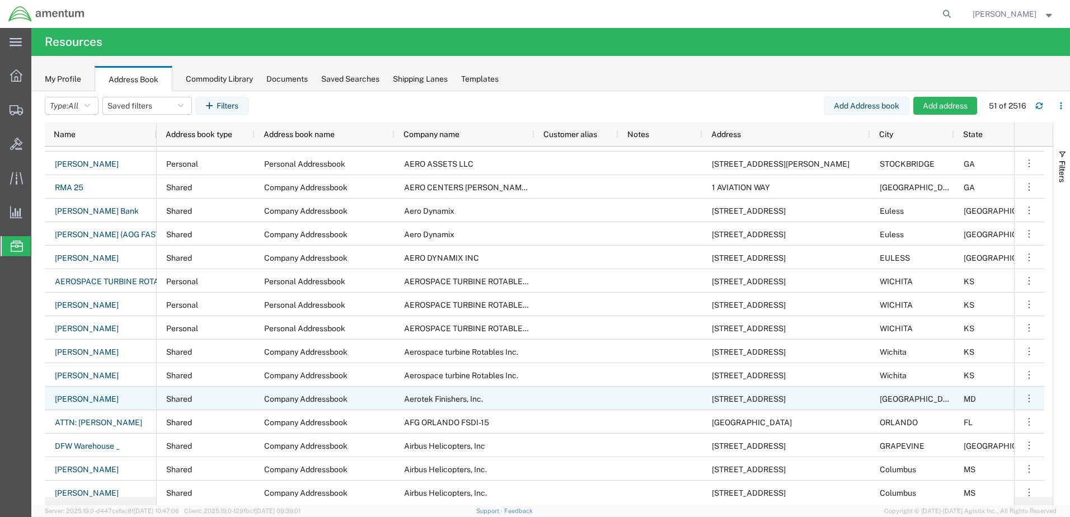
scroll to position [280, 0]
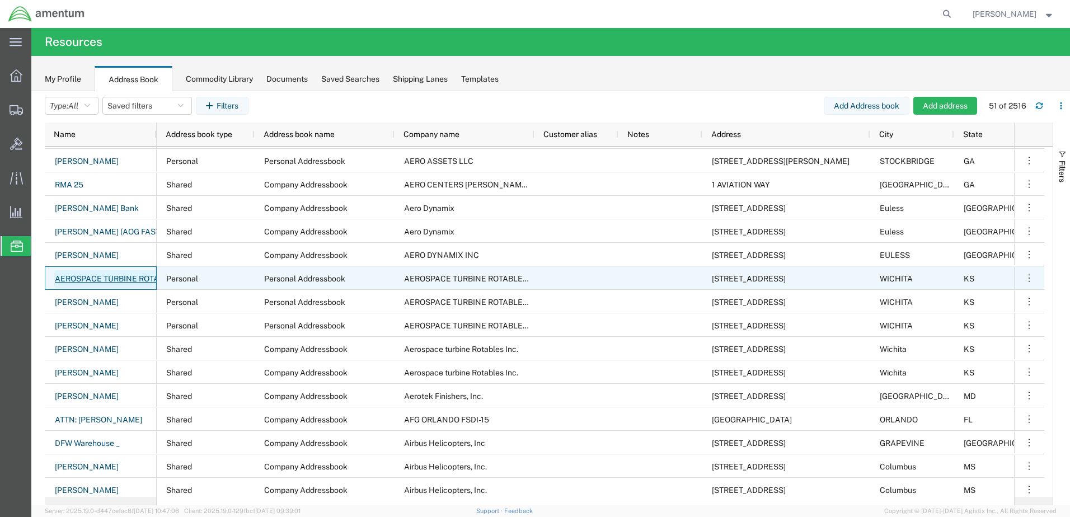
click at [77, 283] on link "AEROSPACE TURBINE ROTABLES INC" at bounding box center [124, 279] width 141 height 18
select select "US"
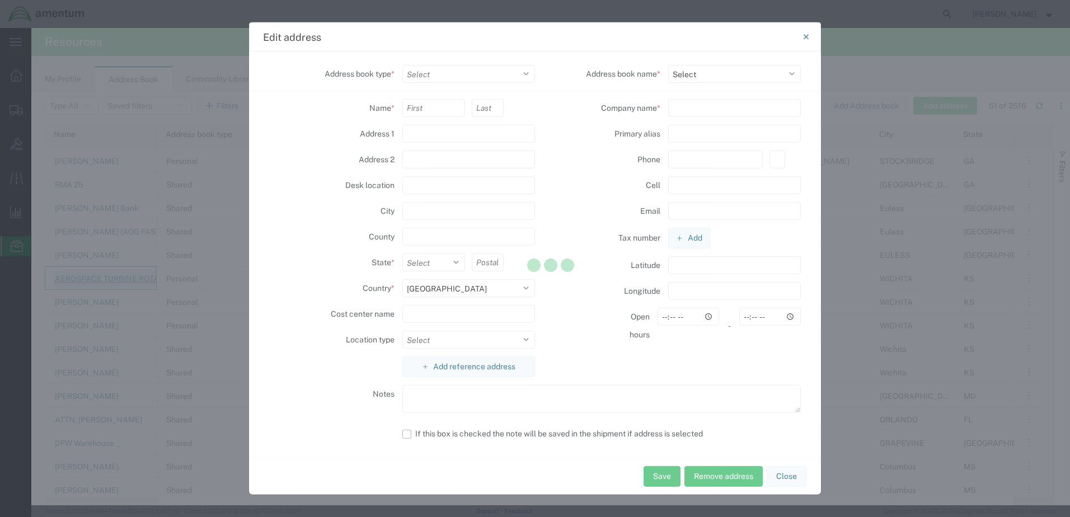
select select "PERSONAL"
type input "[STREET_ADDRESS]"
type input ","
type input "WICHITA"
select select "KS"
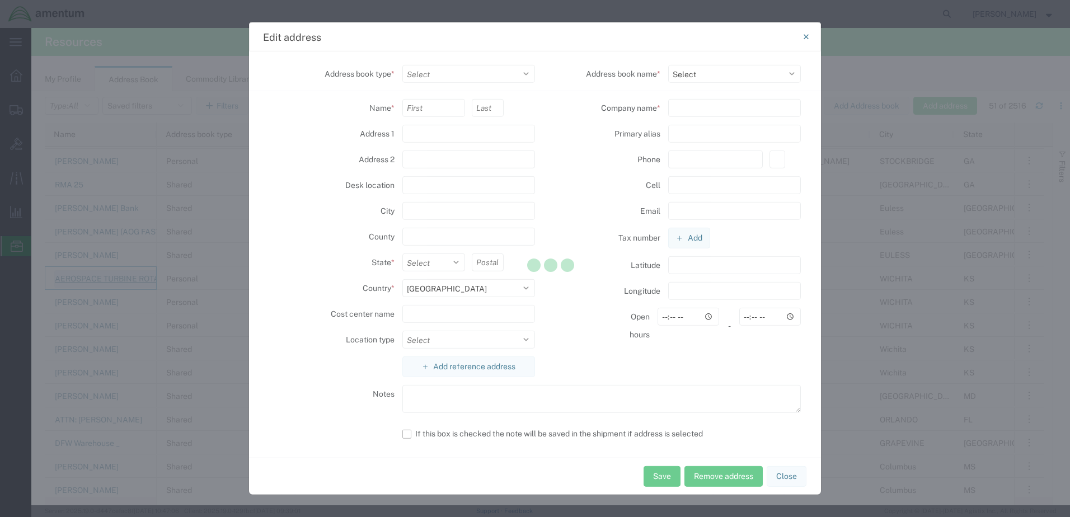
type input "67216"
select select
type input "AEROSPACE TURBINE ROTABLES INC"
type input "[PHONE_NUMBER]"
select select "29260"
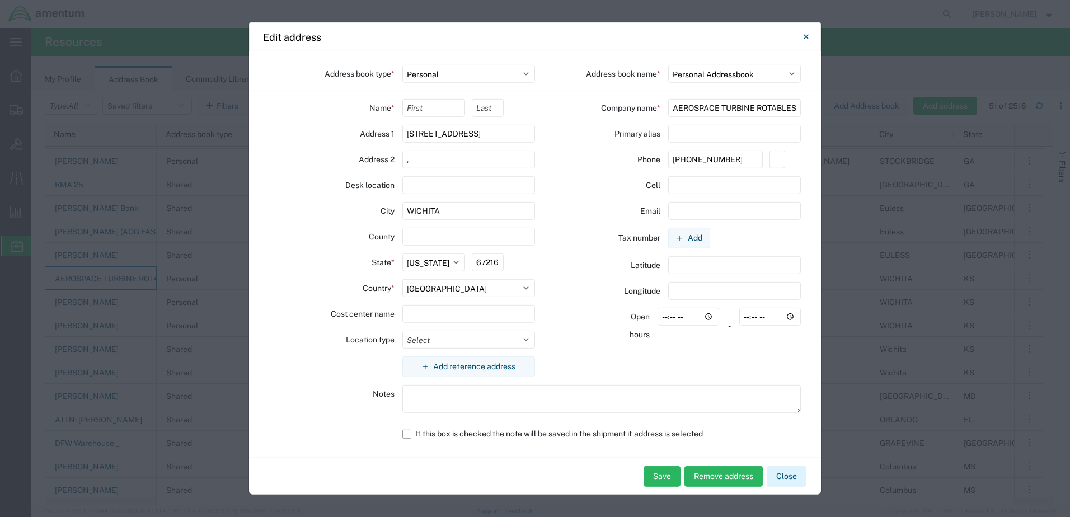
click at [790, 481] on button "Close" at bounding box center [787, 476] width 40 height 21
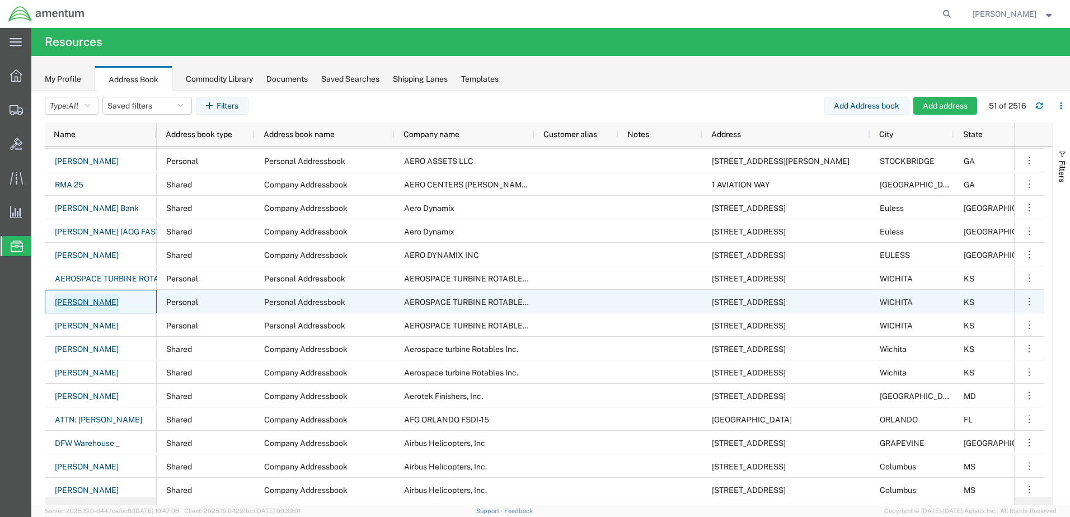
click at [79, 302] on link "[PERSON_NAME]" at bounding box center [86, 303] width 65 height 18
select select "PERSONAL"
select select "29260"
select select "KS"
select select "US"
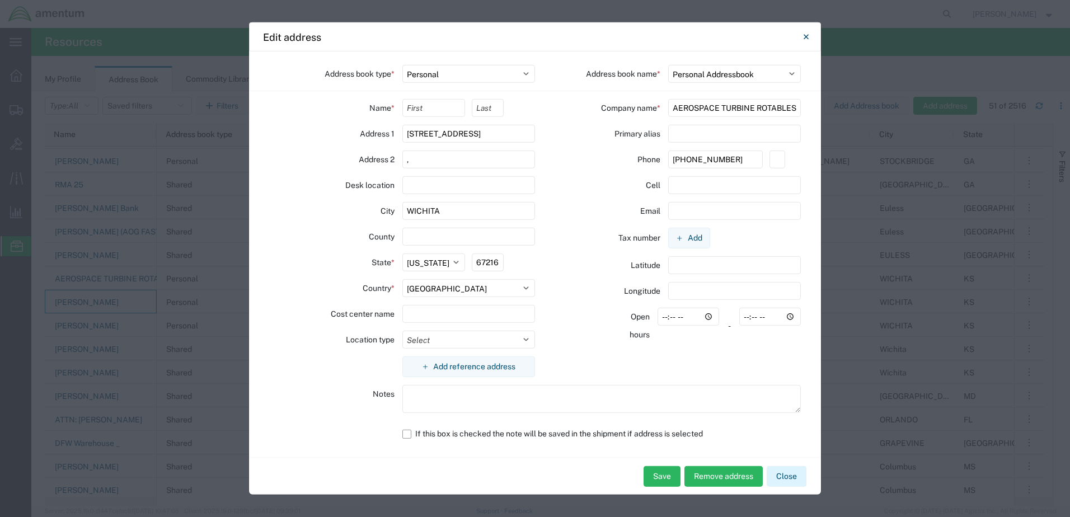
click at [796, 484] on button "Close" at bounding box center [787, 476] width 40 height 21
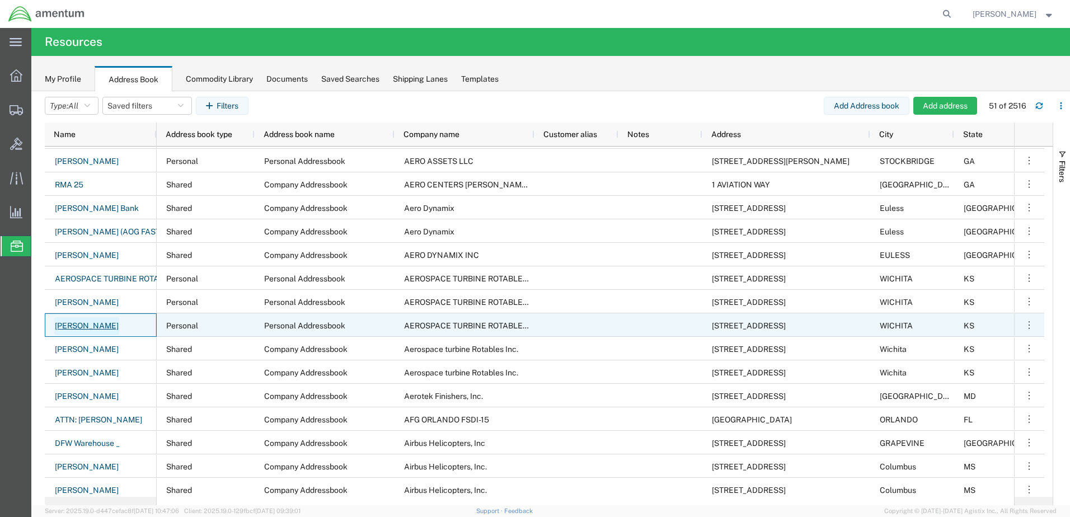
click at [89, 327] on link "[PERSON_NAME]" at bounding box center [86, 326] width 65 height 18
select select "US"
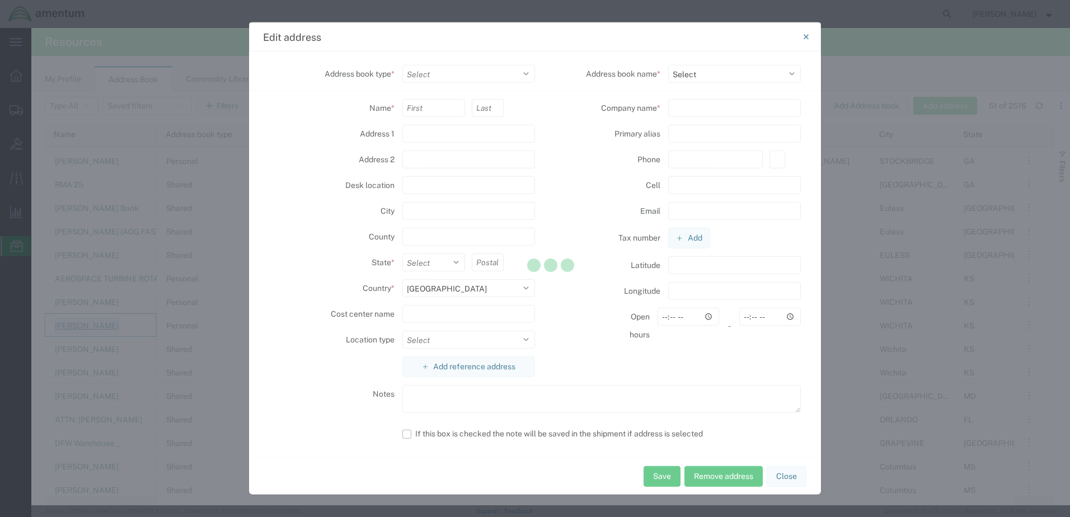
select select "PERSONAL"
type input "[STREET_ADDRESS]"
type input ","
type input "WICHITA"
type input "67216"
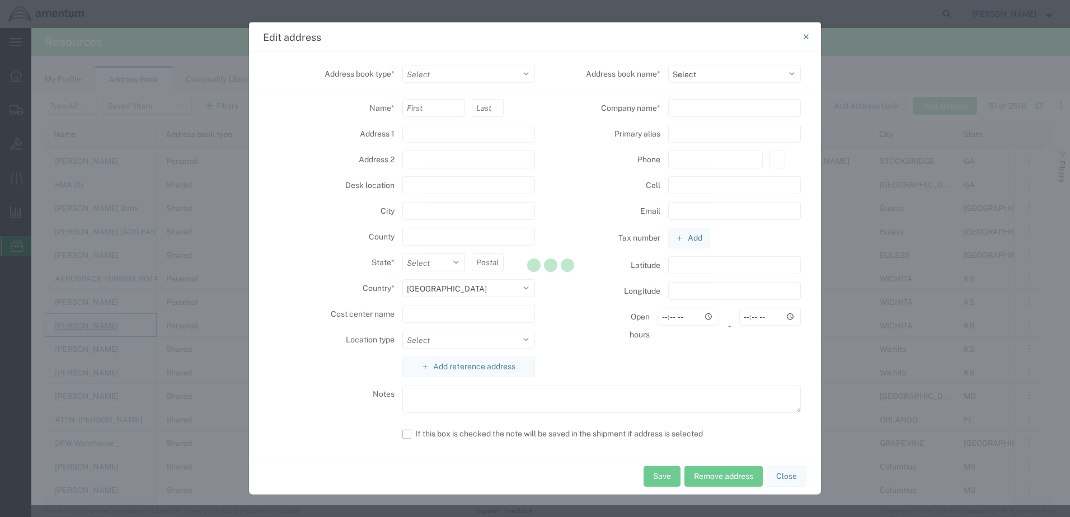
select select
type input "AEROSPACE TURBINE ROTABLES INC"
type input "[PHONE_NUMBER]"
select select "29260"
select select "KS"
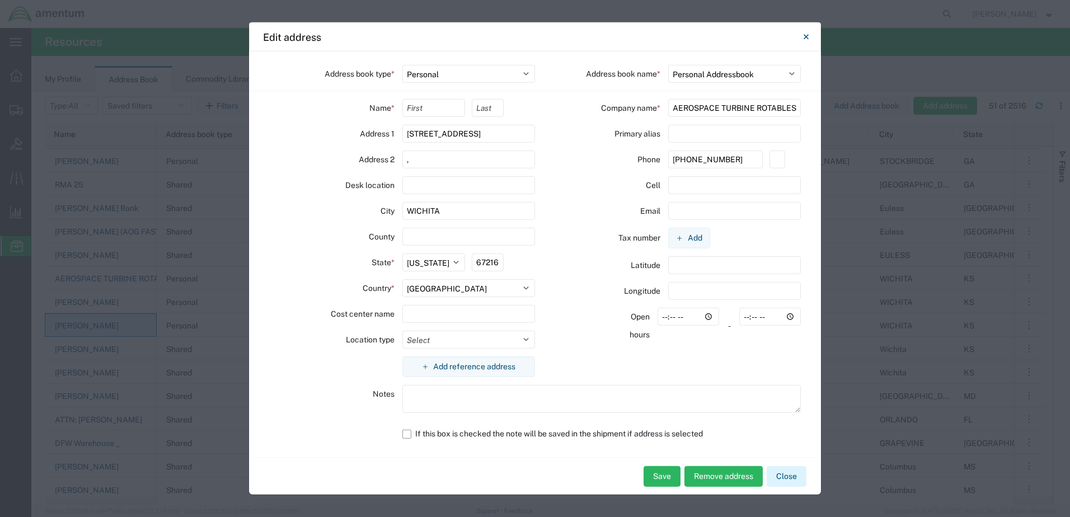
click at [784, 481] on button "Close" at bounding box center [787, 476] width 40 height 21
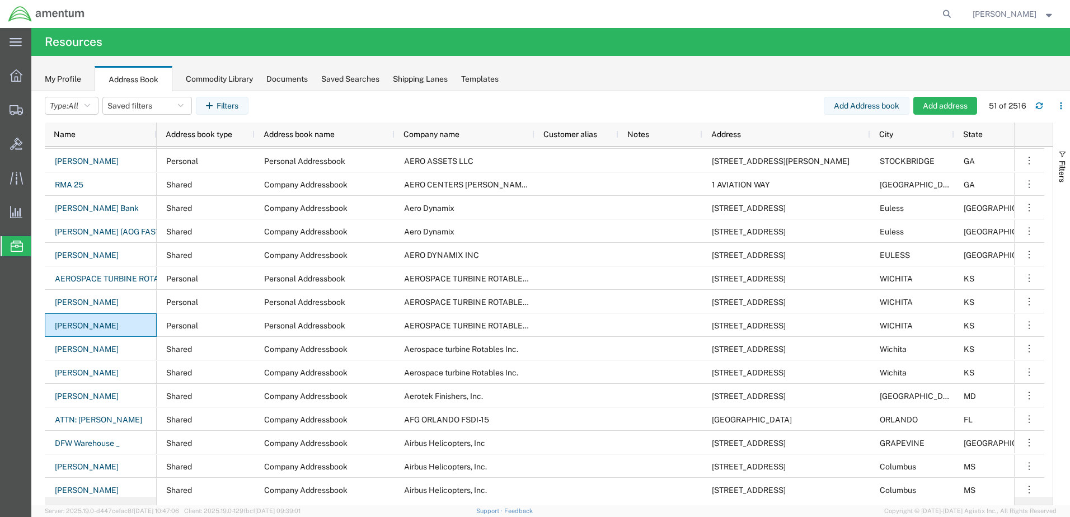
click at [64, 86] on div "My Profile Address Book Commodity Library Documents Saved Searches Shipping Lan…" at bounding box center [550, 73] width 1039 height 35
click at [52, 79] on div "My Profile" at bounding box center [63, 79] width 36 height 12
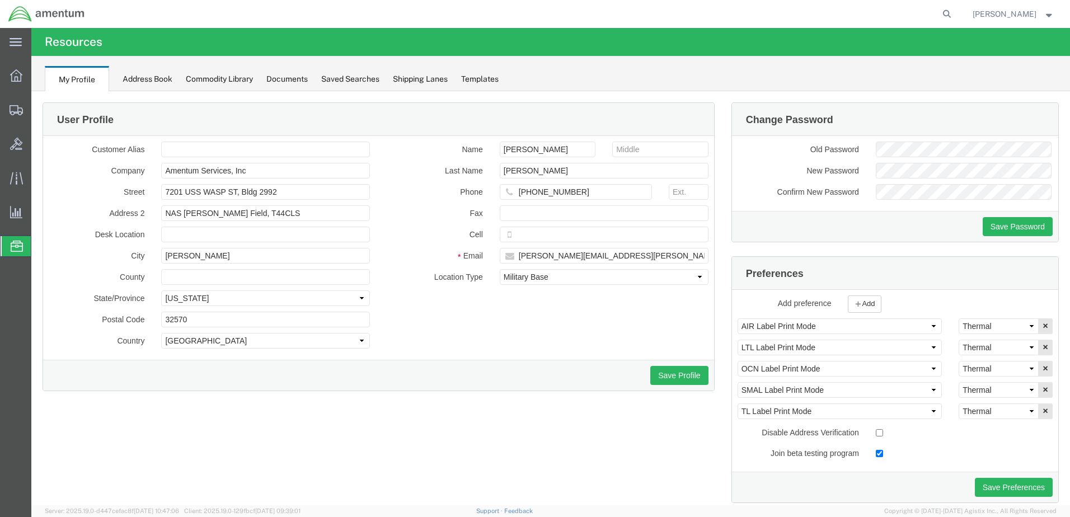
click at [138, 78] on div "Address Book" at bounding box center [148, 79] width 50 height 12
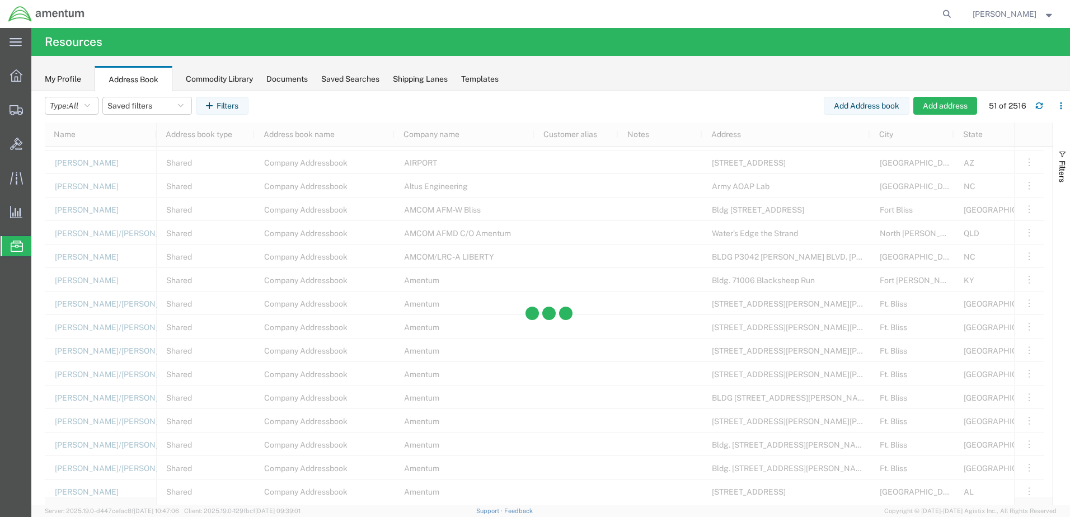
scroll to position [728, 0]
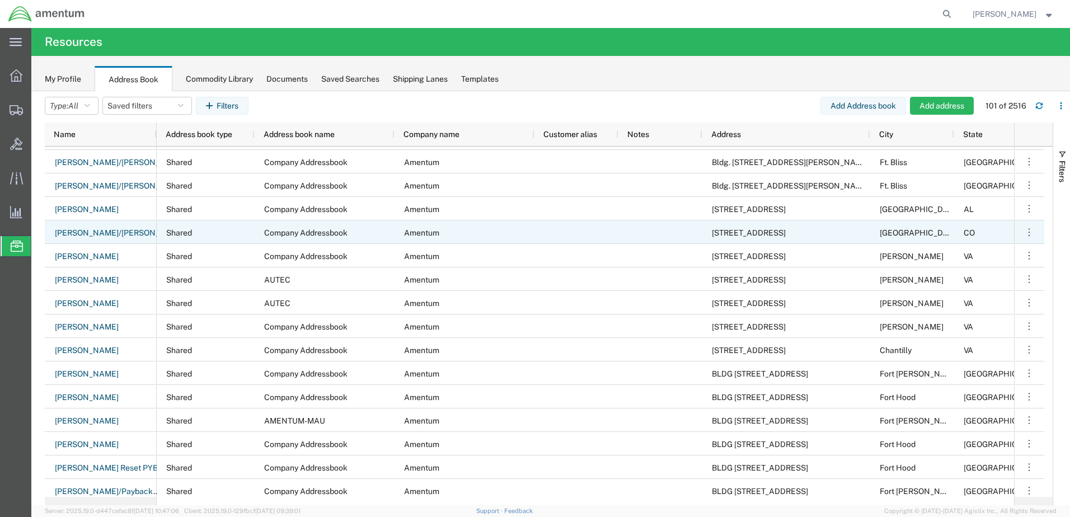
scroll to position [1209, 0]
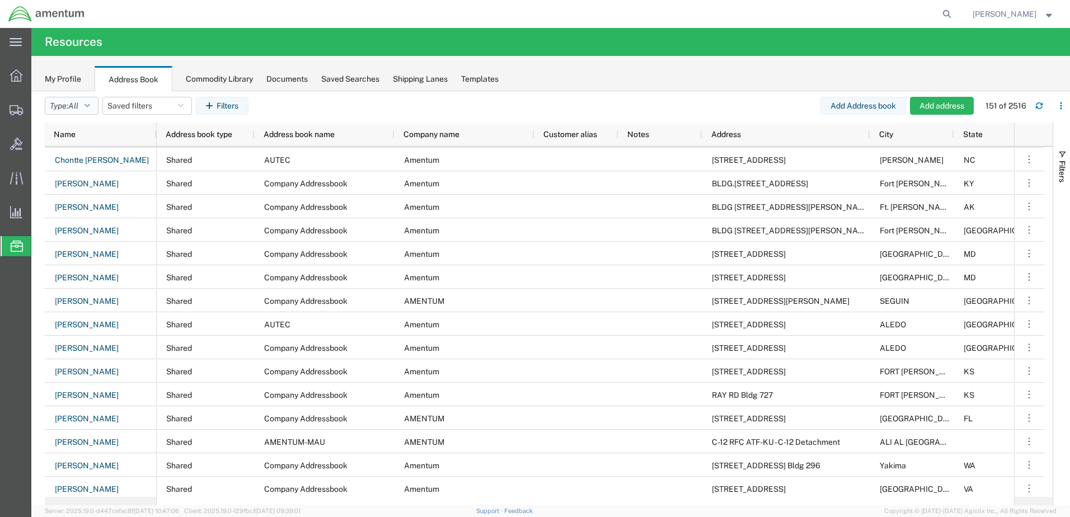
click at [96, 109] on button "Type: All" at bounding box center [72, 106] width 54 height 18
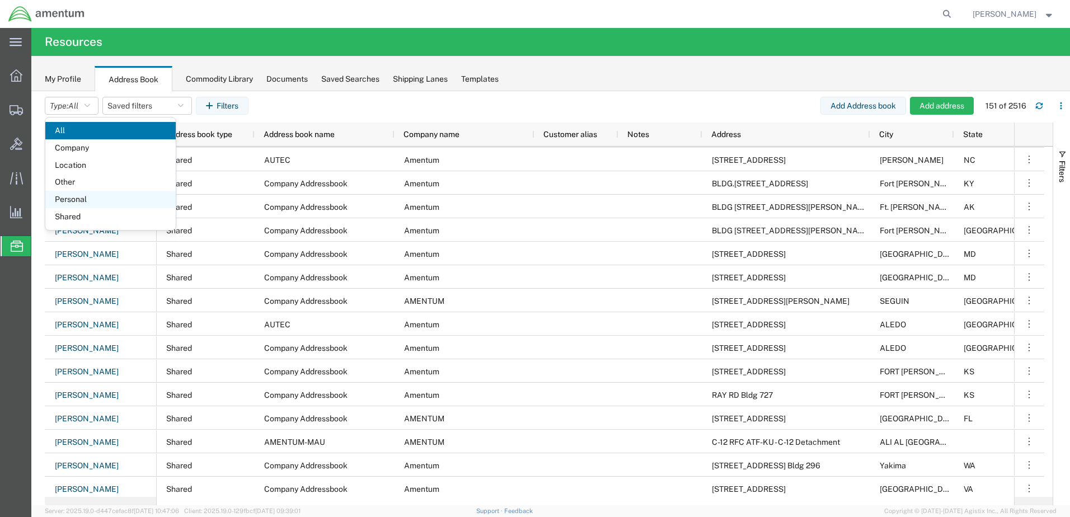
click at [72, 194] on span "Personal" at bounding box center [110, 199] width 130 height 17
